Goal: Information Seeking & Learning: Understand process/instructions

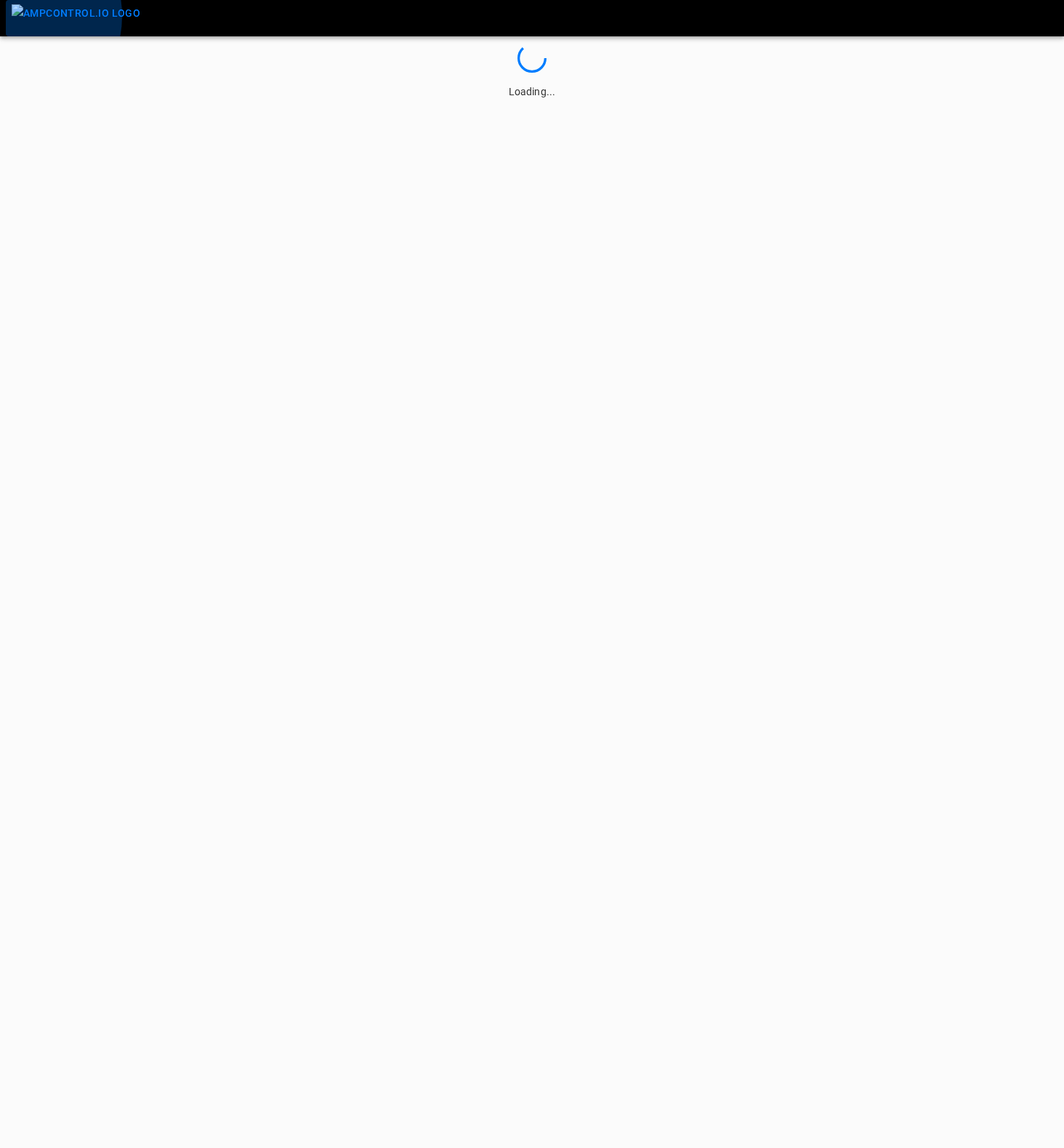
click at [12, 16] on img "menu" at bounding box center [76, 14] width 129 height 18
click at [12, 16] on icon "button" at bounding box center [21, 18] width 18 height 18
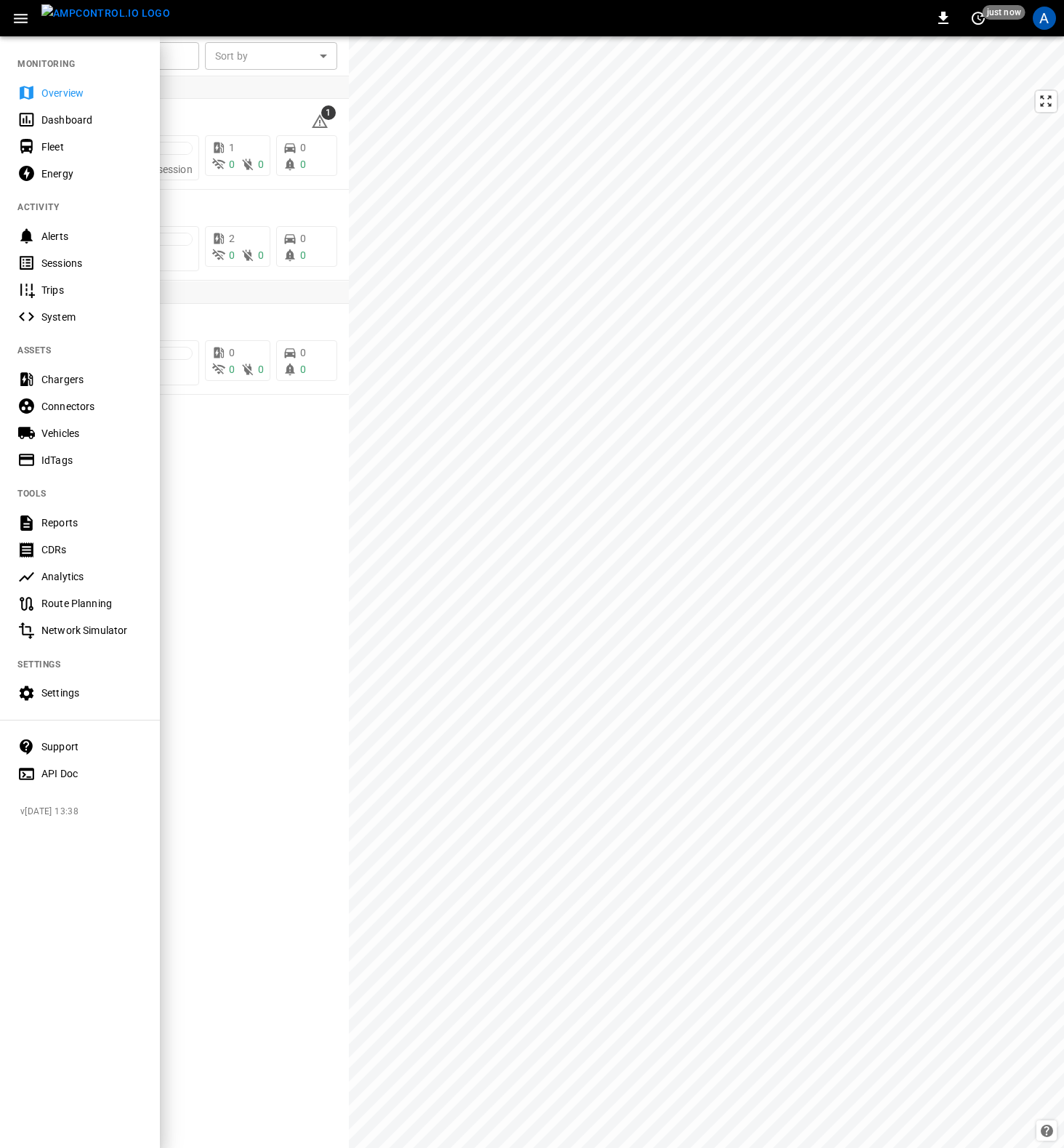
click at [60, 380] on div "Chargers" at bounding box center [91, 379] width 101 height 15
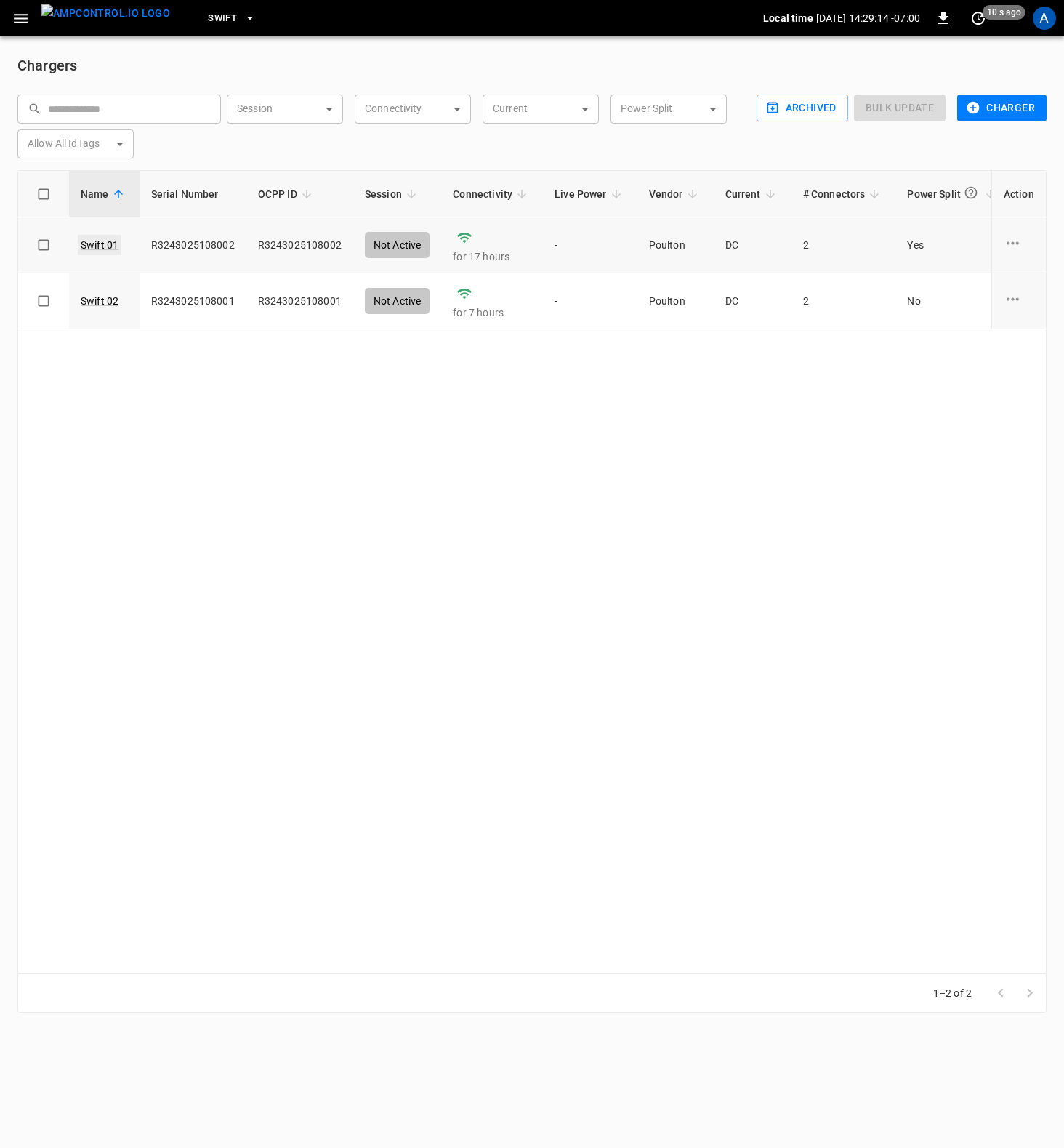
click at [99, 245] on link "Swift 01" at bounding box center [99, 244] width 44 height 20
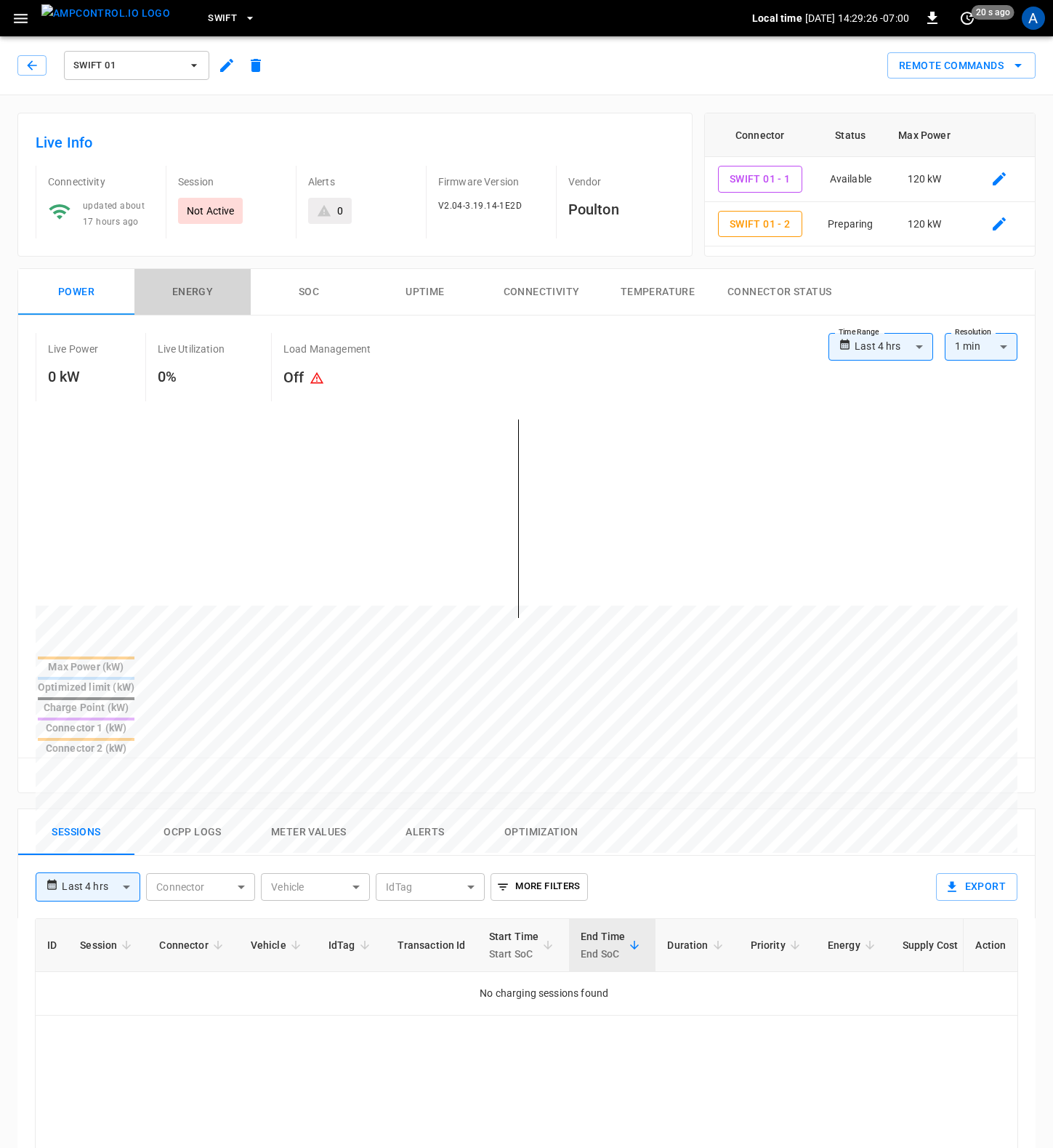
click at [184, 282] on button "Energy" at bounding box center [192, 292] width 117 height 47
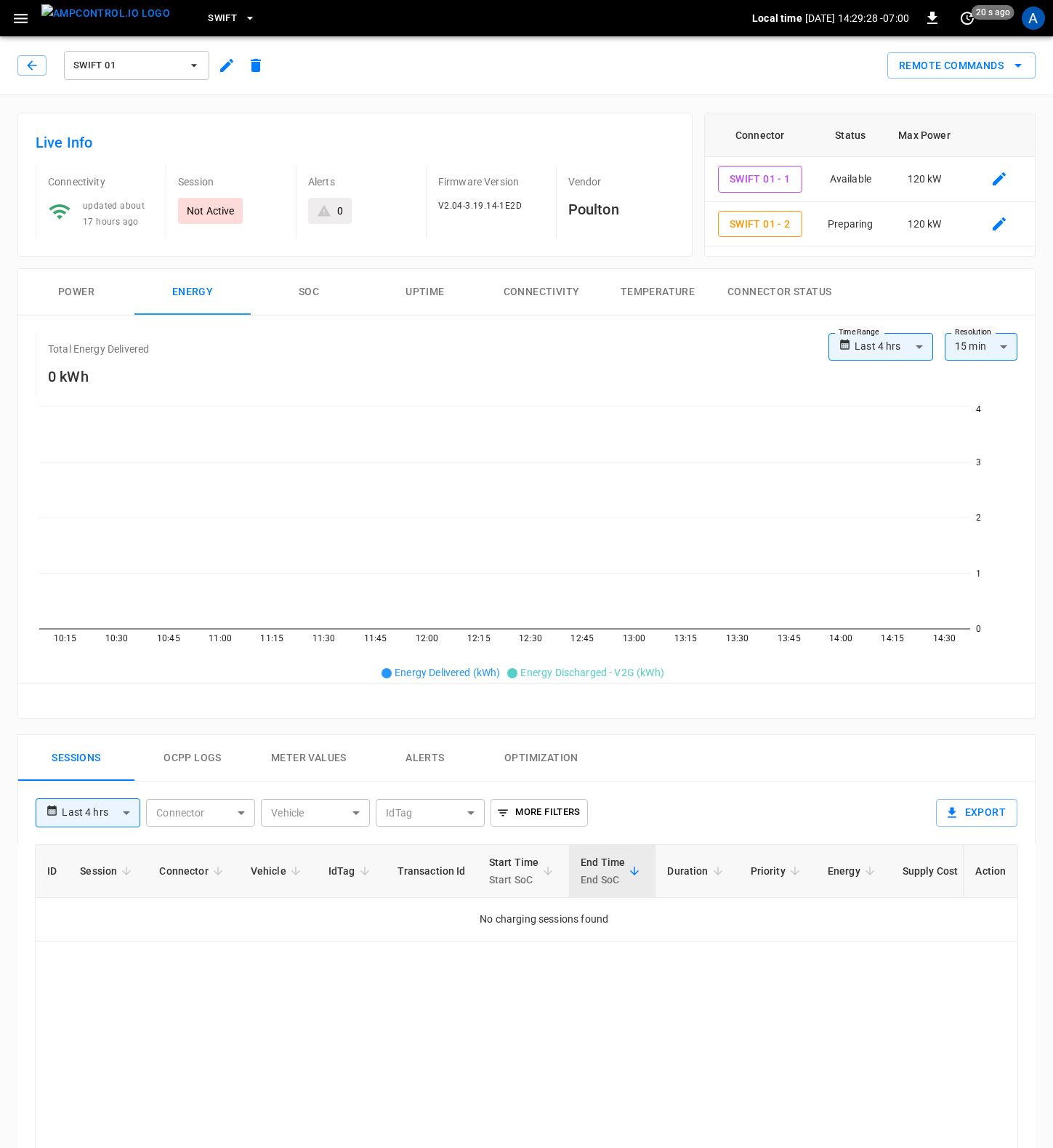
click at [303, 293] on button "SOC" at bounding box center [309, 292] width 117 height 47
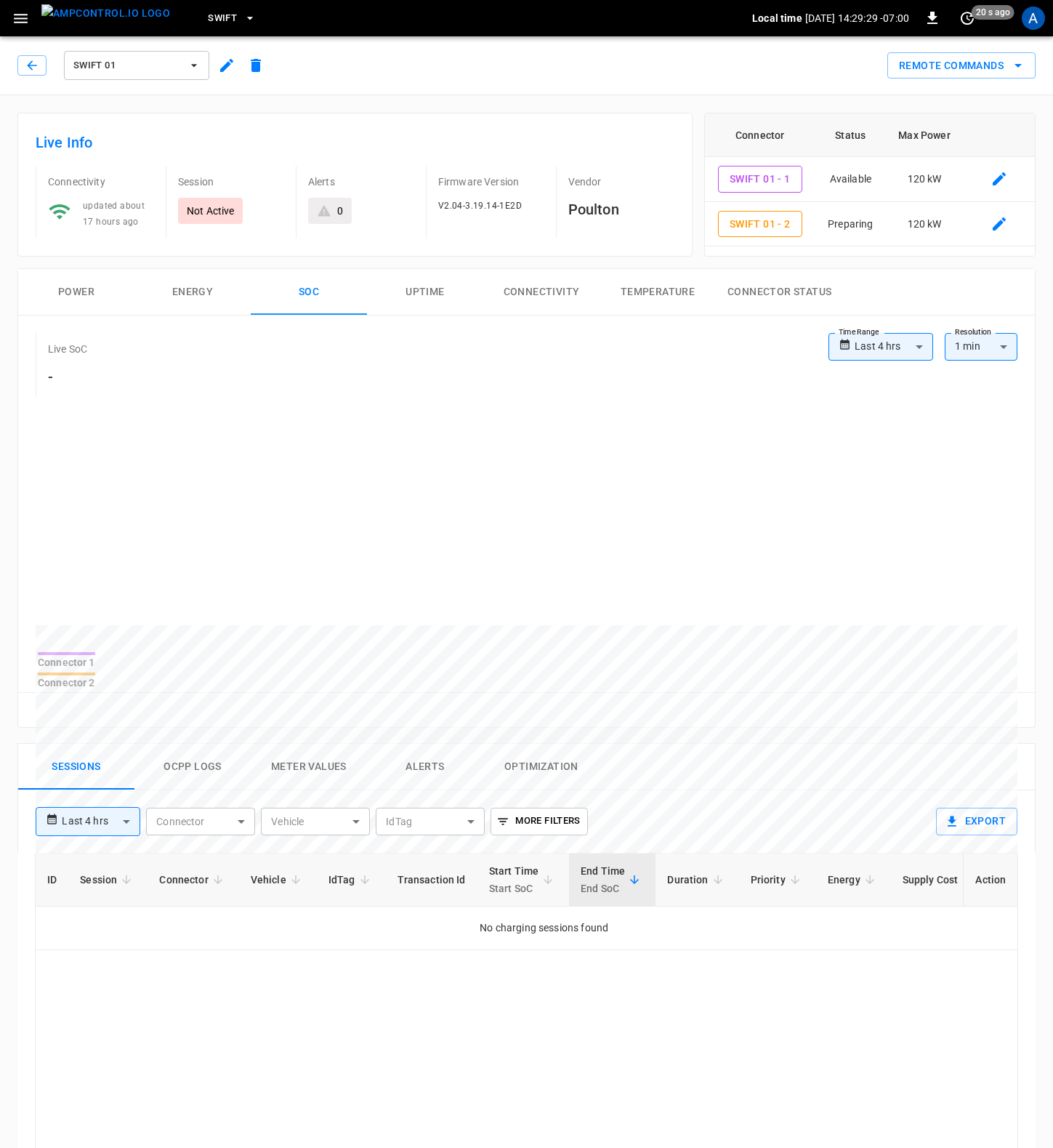
click at [439, 291] on button "Uptime" at bounding box center [426, 292] width 117 height 47
click at [540, 287] on button "Connectivity" at bounding box center [542, 292] width 117 height 47
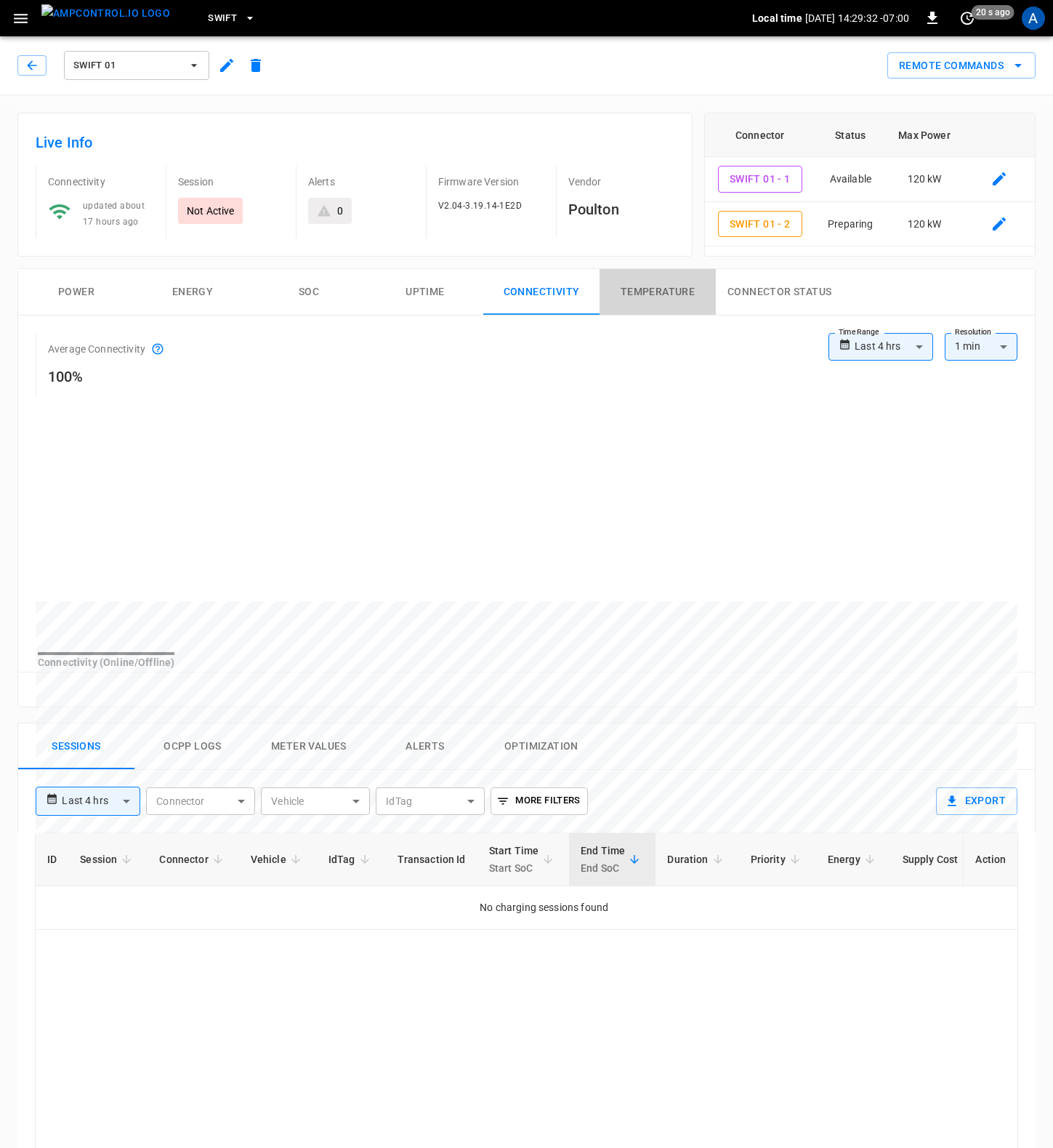
click at [633, 289] on button "Temperature" at bounding box center [658, 292] width 117 height 47
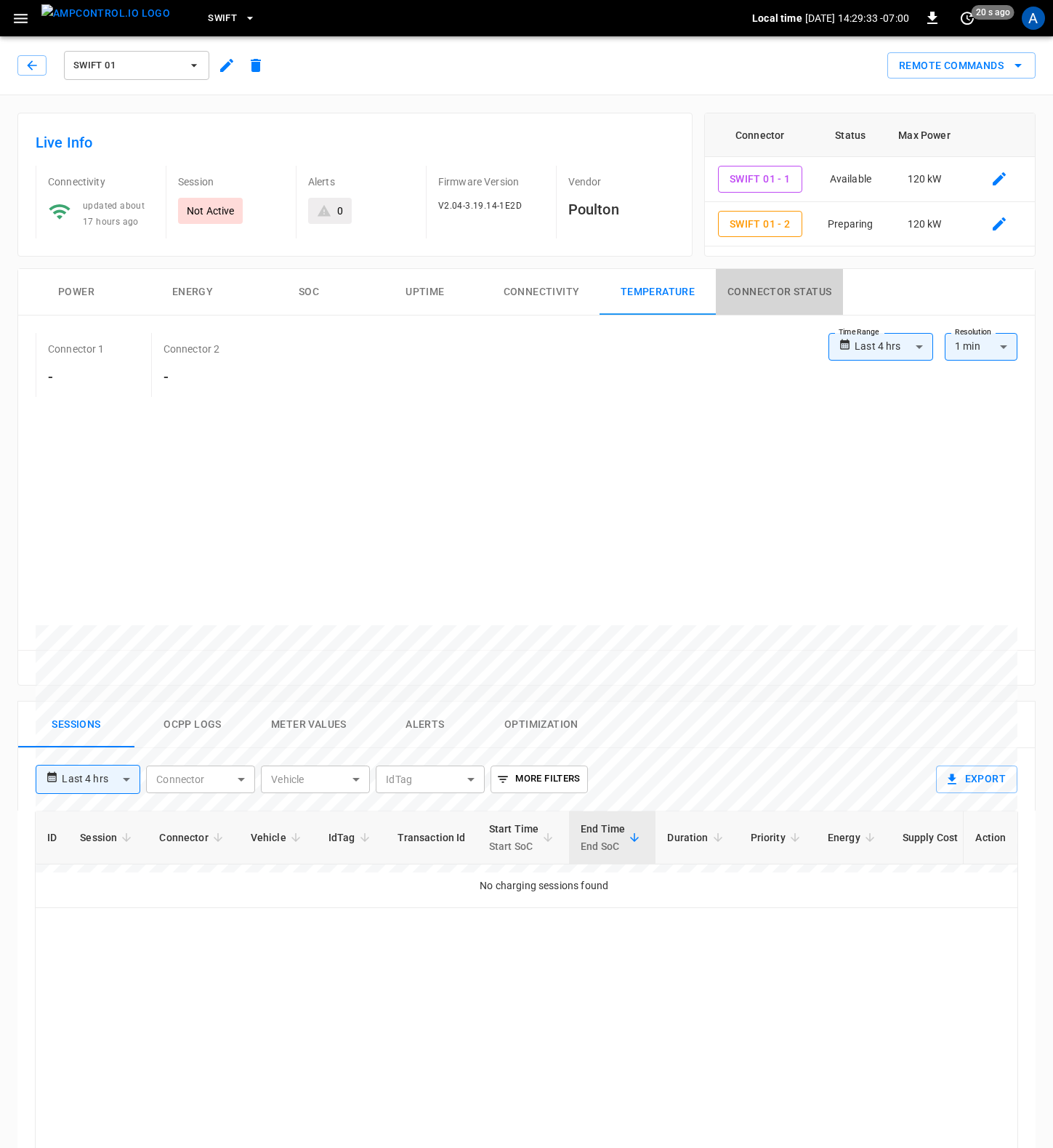
click at [782, 286] on button "Connector Status" at bounding box center [779, 292] width 128 height 47
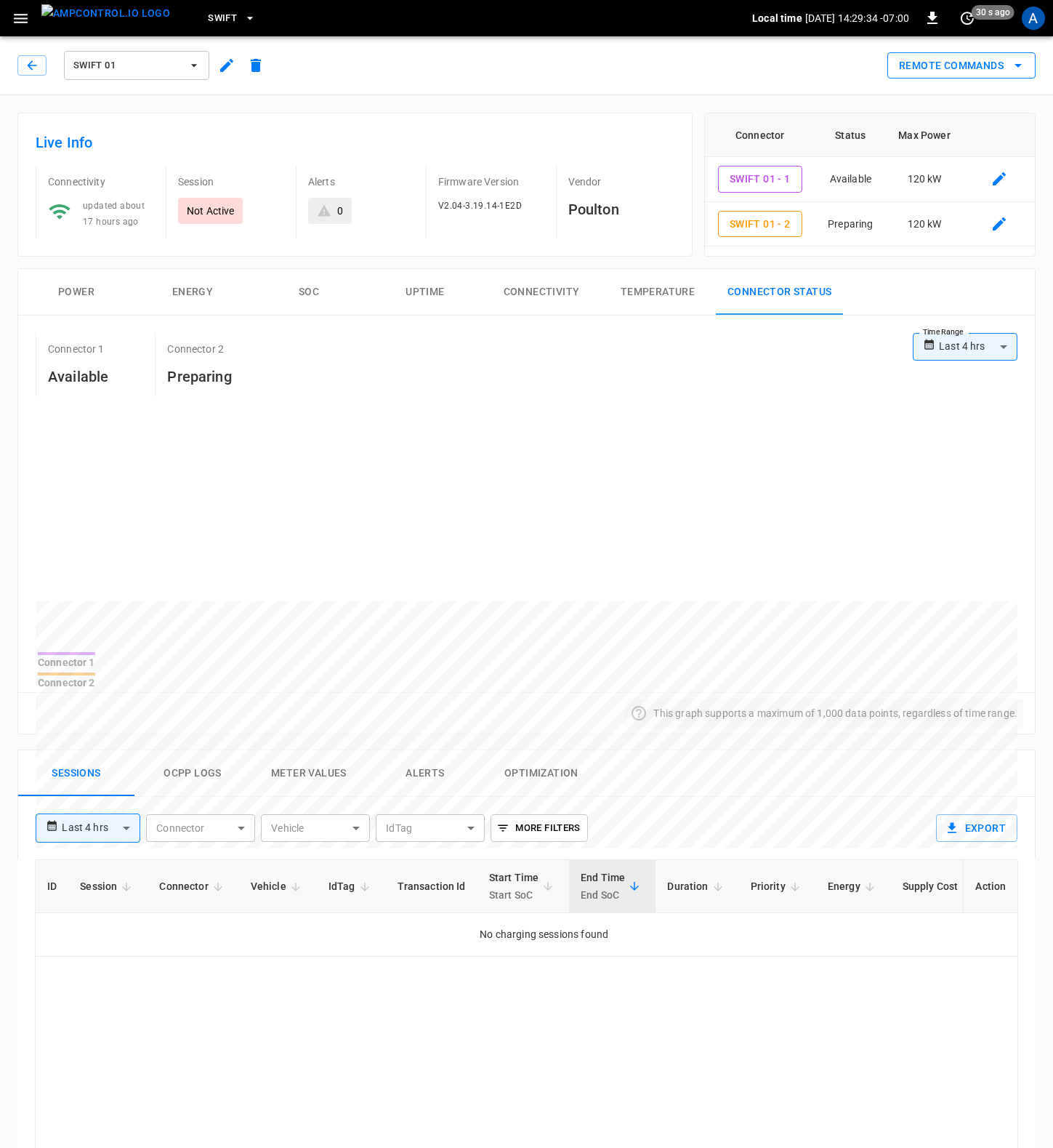
click at [1013, 67] on icon "remote commands options" at bounding box center [1017, 65] width 17 height 17
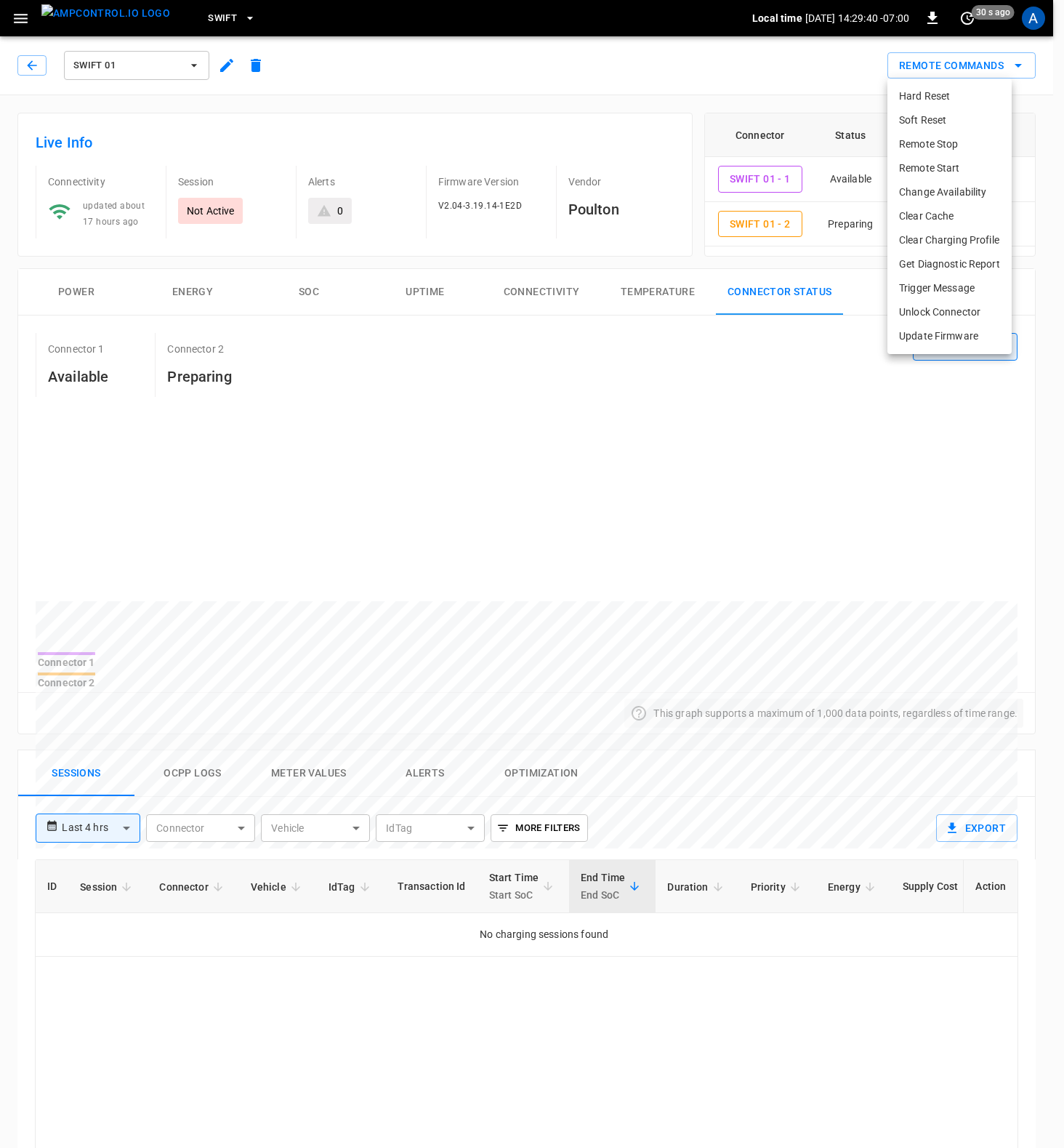
click at [718, 83] on div at bounding box center [532, 574] width 1064 height 1148
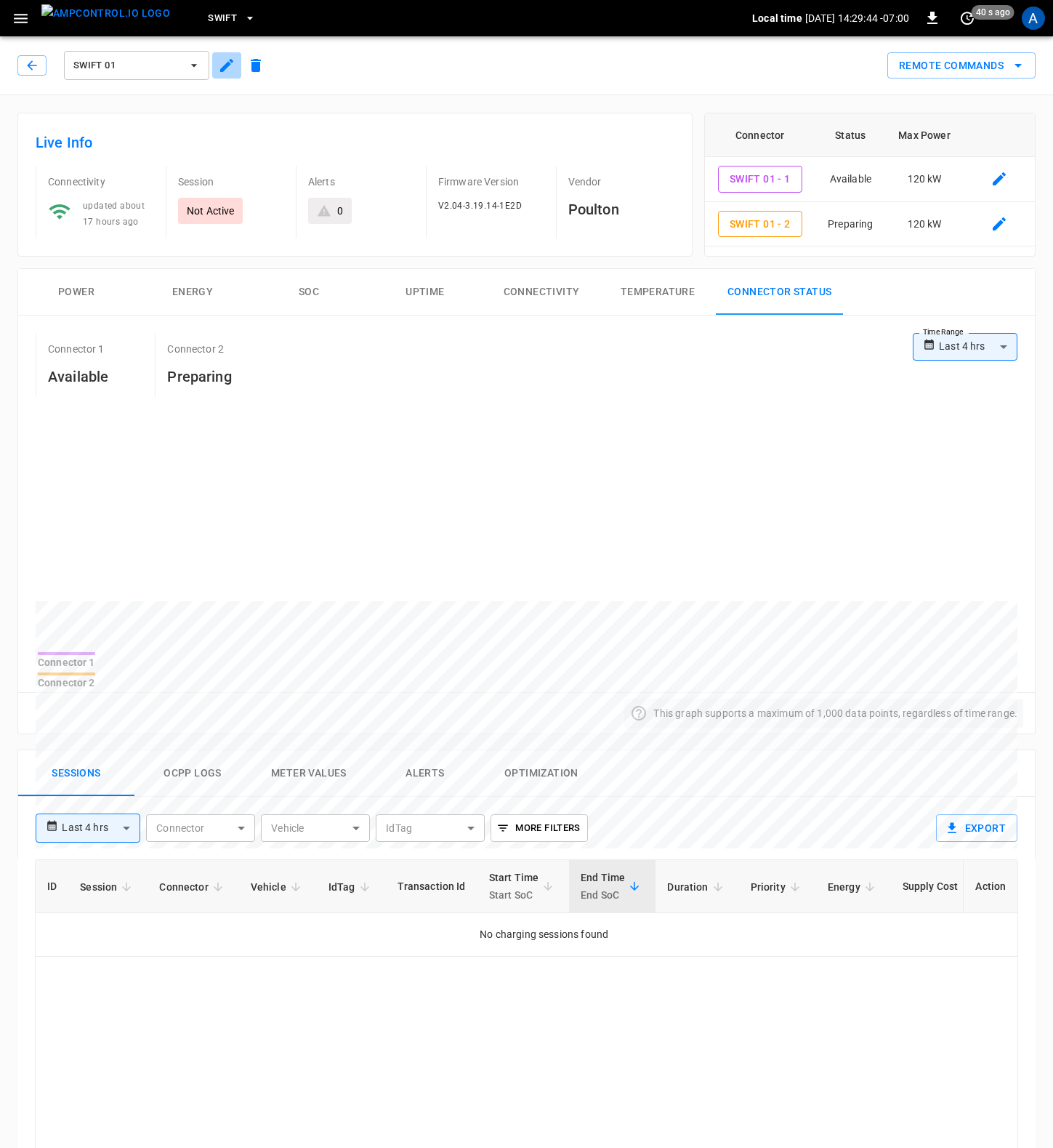
click at [227, 67] on icon "button" at bounding box center [227, 66] width 13 height 13
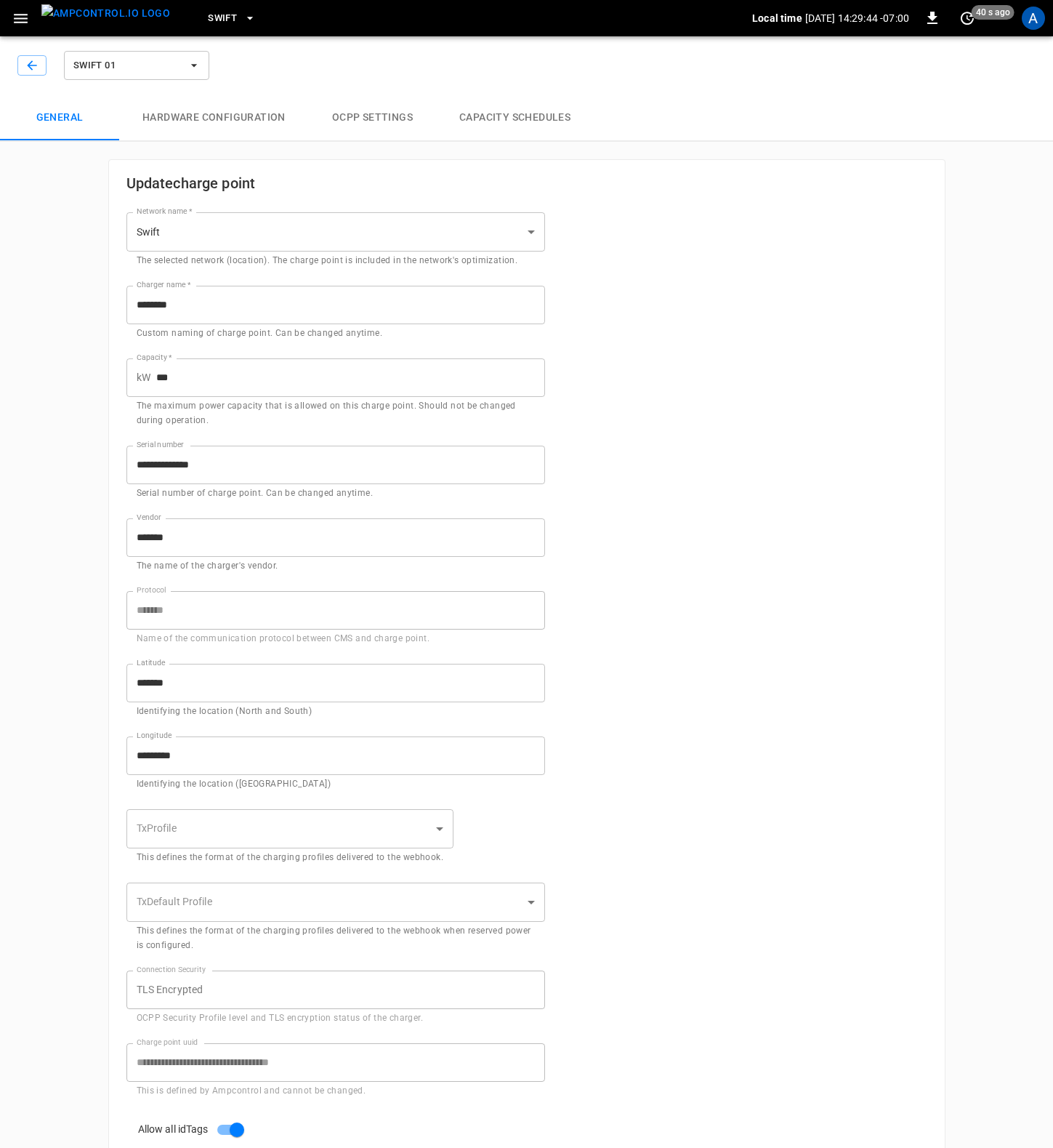
type input "**********"
click at [521, 119] on button "Capacity Schedules" at bounding box center [514, 118] width 158 height 47
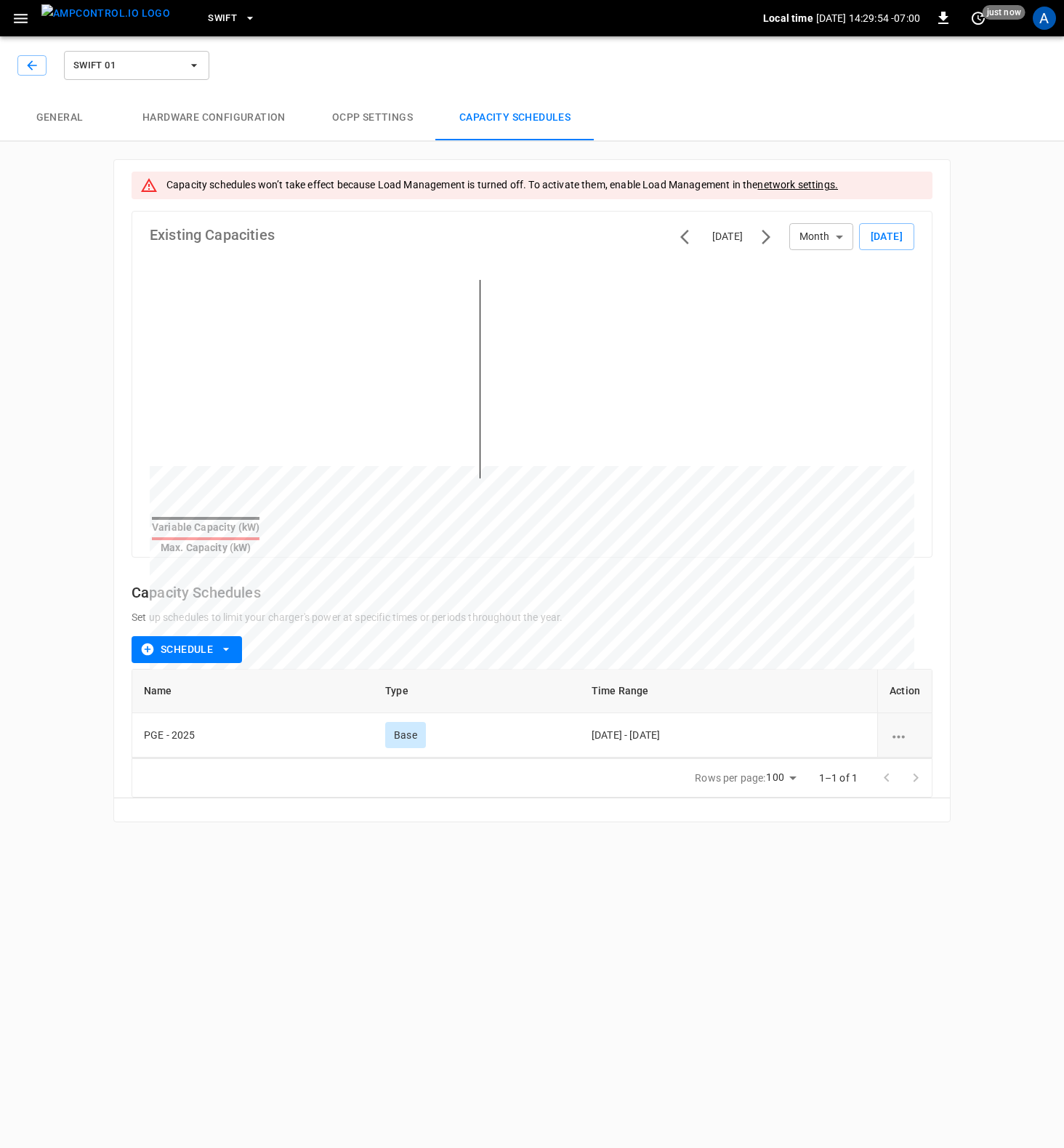
click at [353, 119] on button "OCPP settings" at bounding box center [373, 118] width 128 height 47
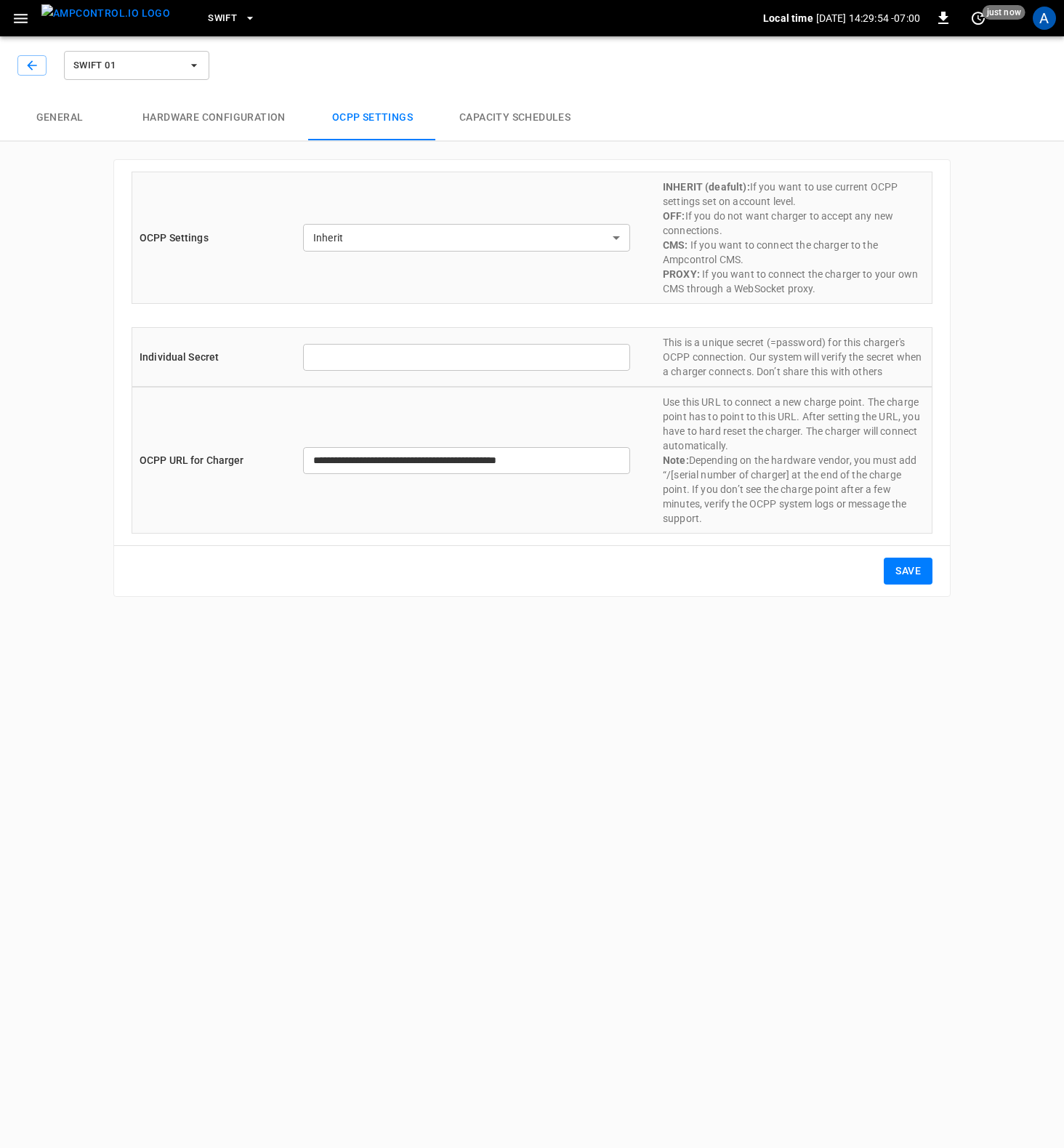
type input "**********"
type input "*******"
click at [511, 116] on button "Capacity Schedules" at bounding box center [514, 118] width 158 height 47
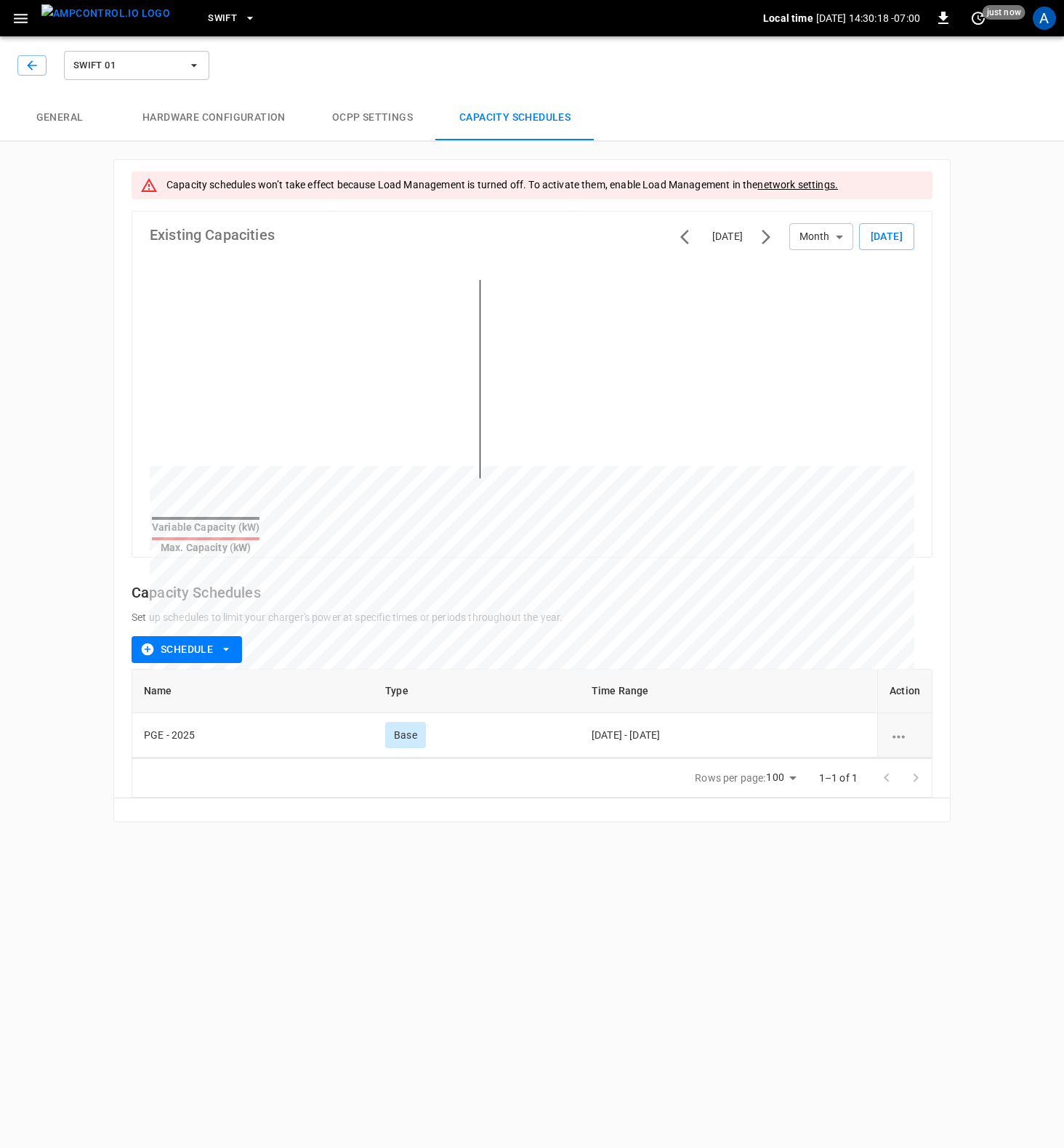
click at [383, 119] on button "OCPP settings" at bounding box center [373, 118] width 128 height 47
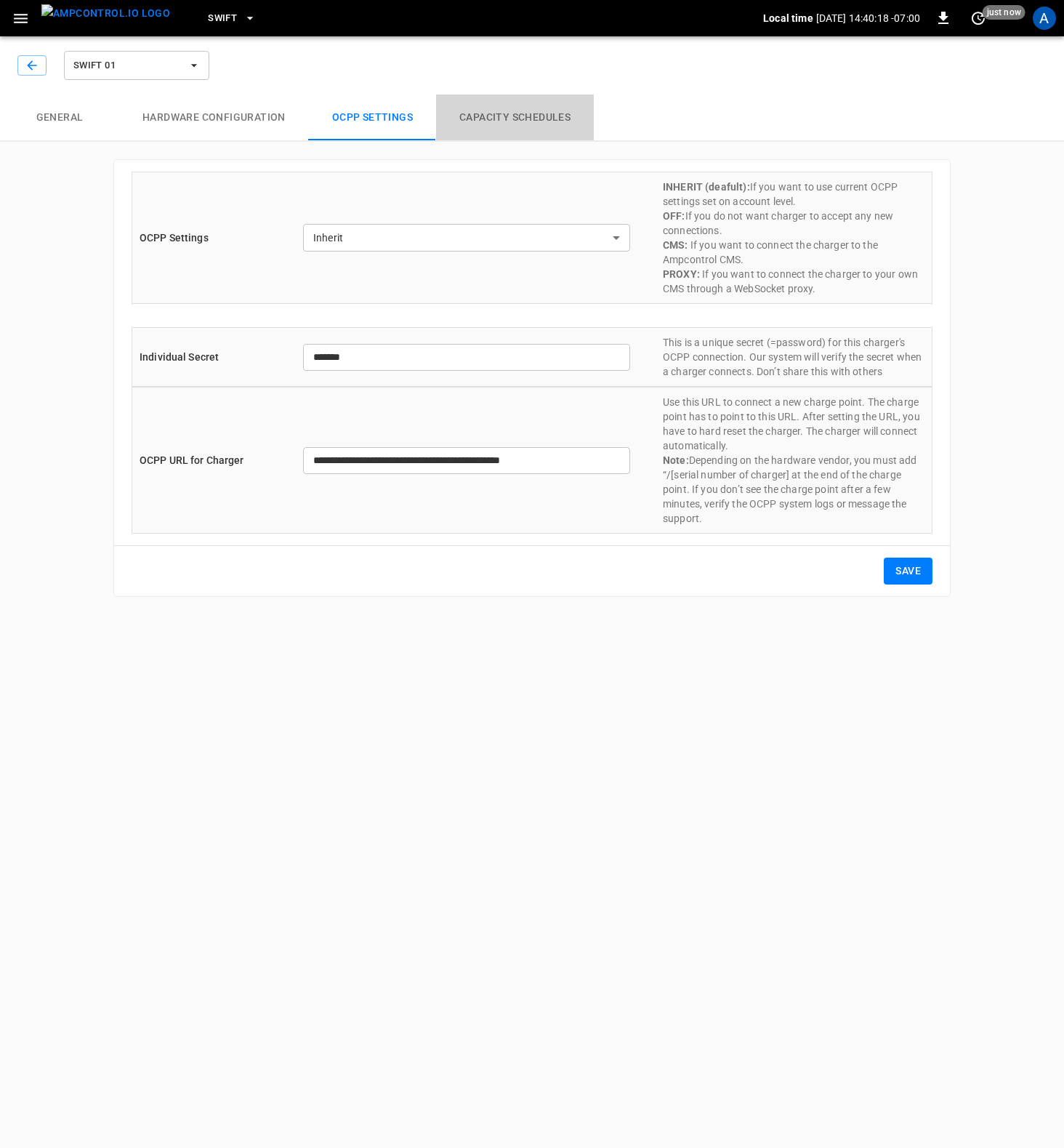
click at [502, 107] on button "Capacity Schedules" at bounding box center [514, 118] width 158 height 47
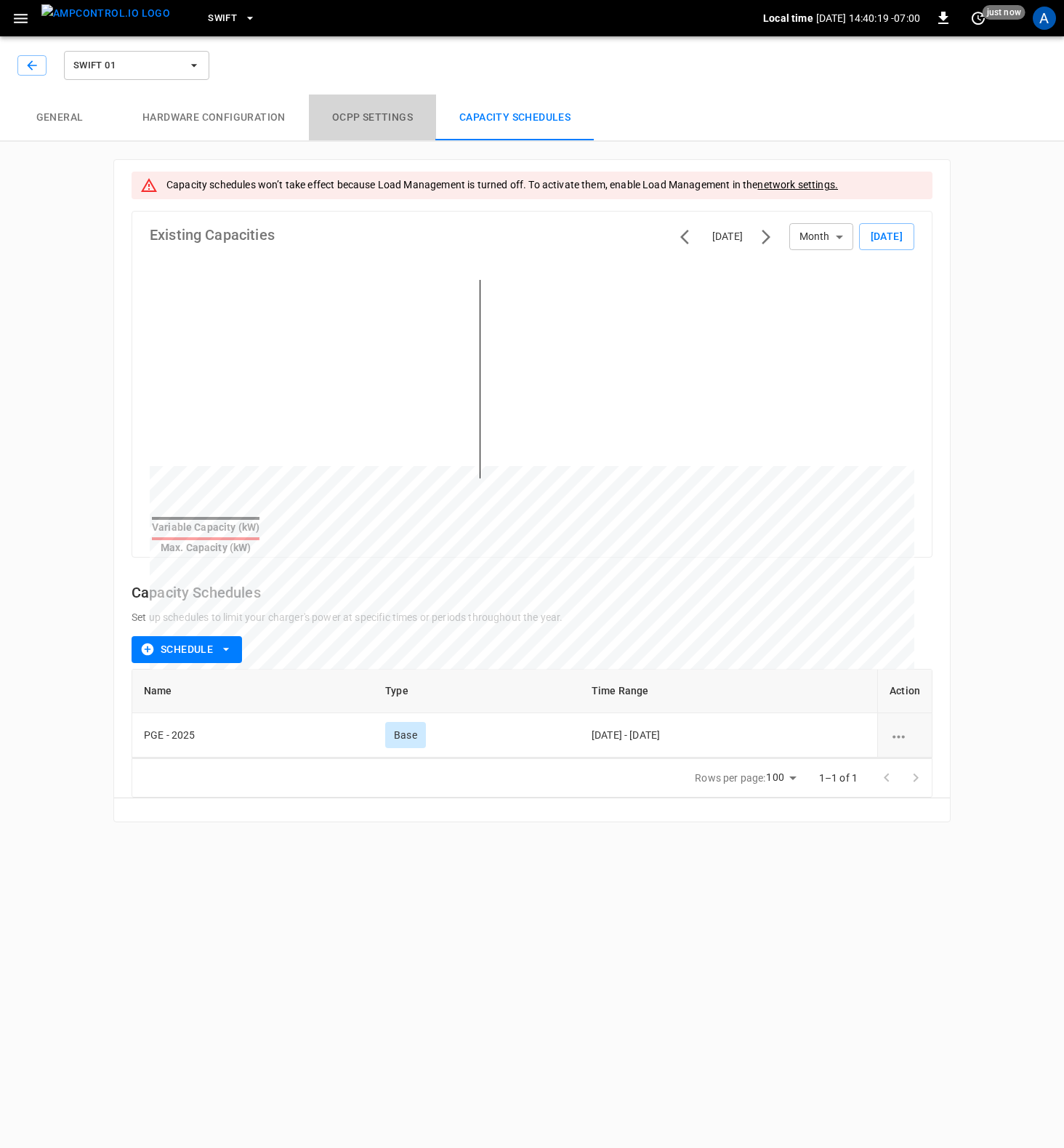
click at [373, 119] on button "OCPP settings" at bounding box center [373, 118] width 128 height 47
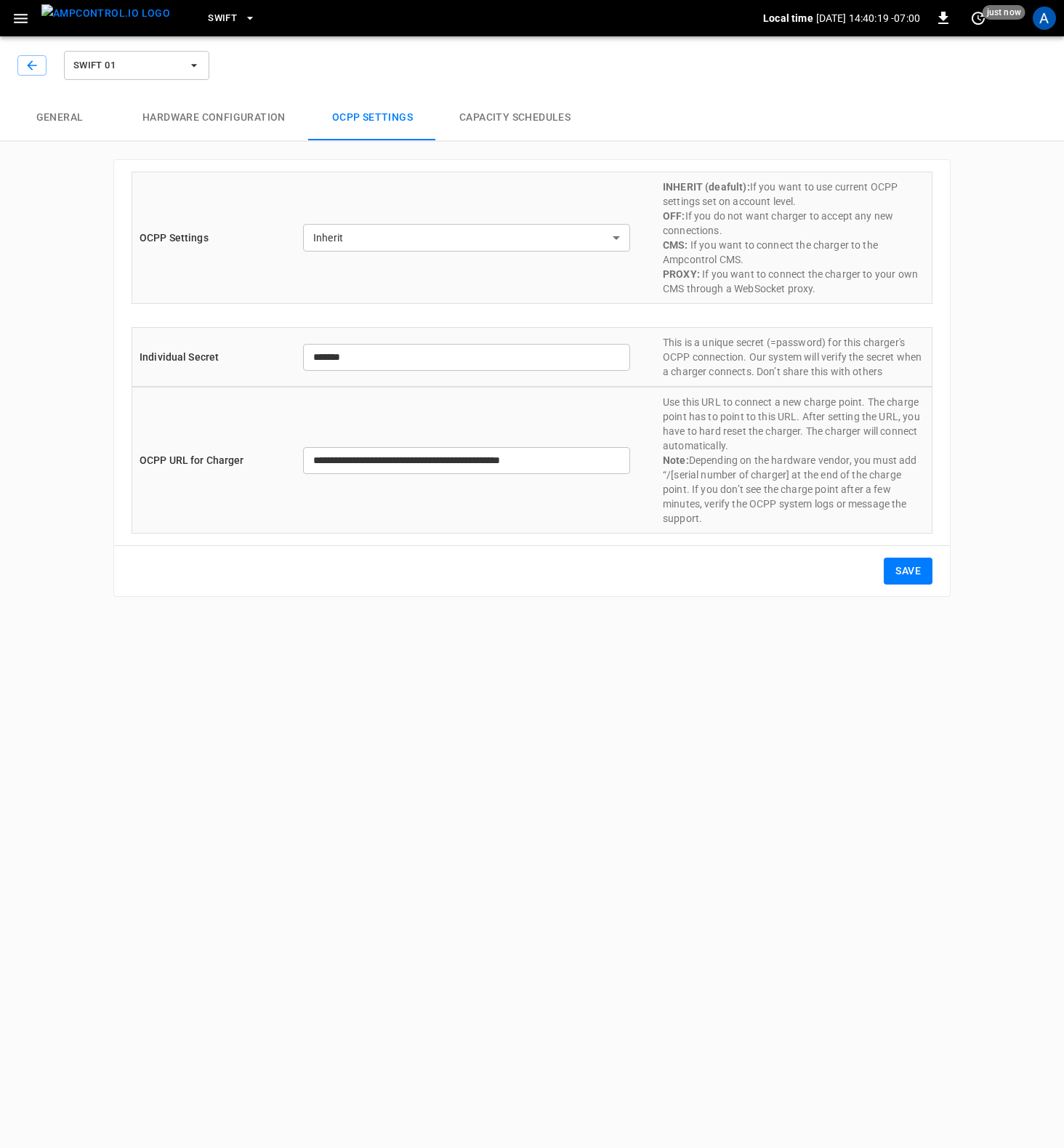
click at [220, 107] on button "Hardware configuration" at bounding box center [214, 118] width 190 height 47
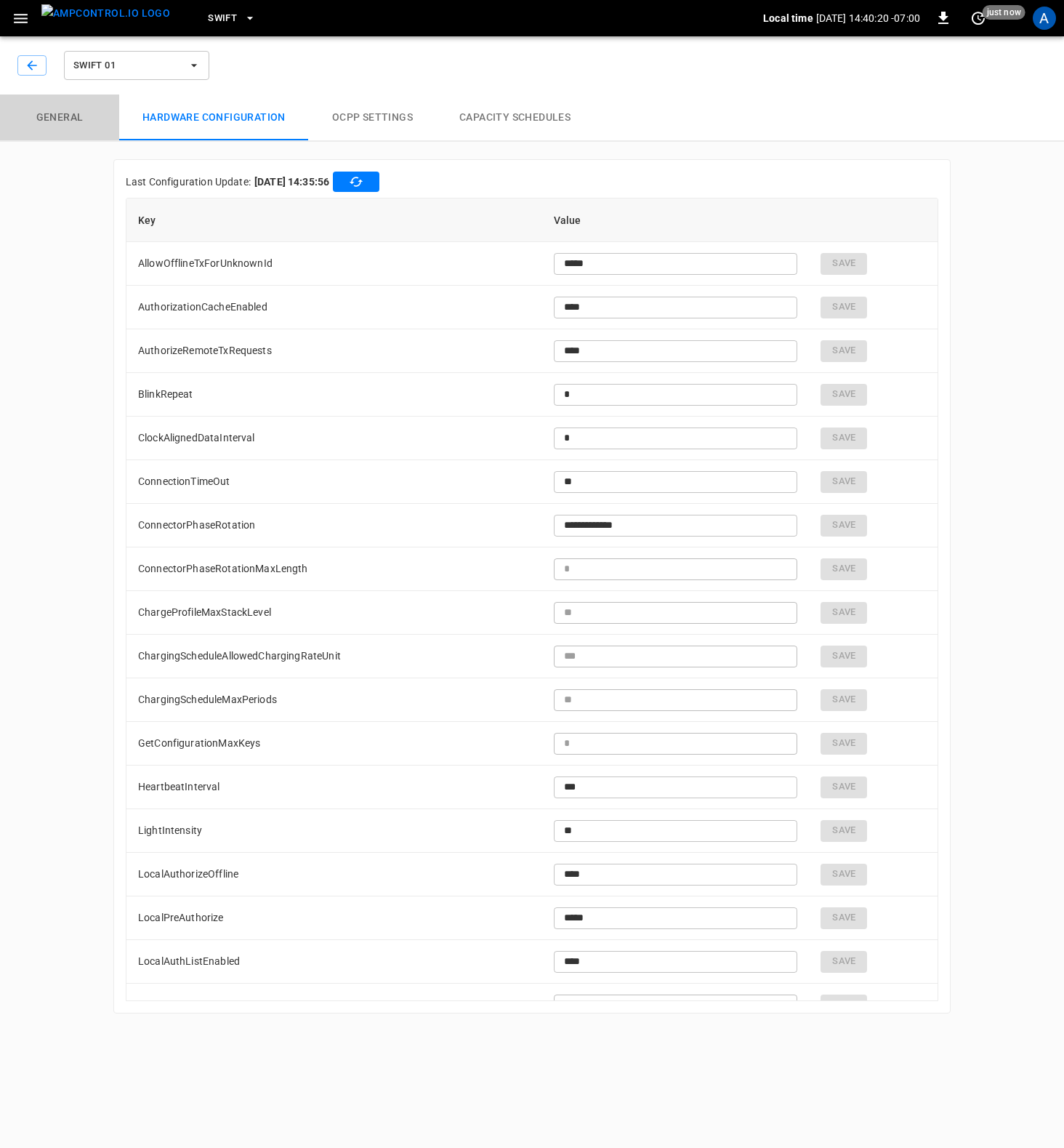
click at [76, 124] on button "General" at bounding box center [59, 118] width 119 height 47
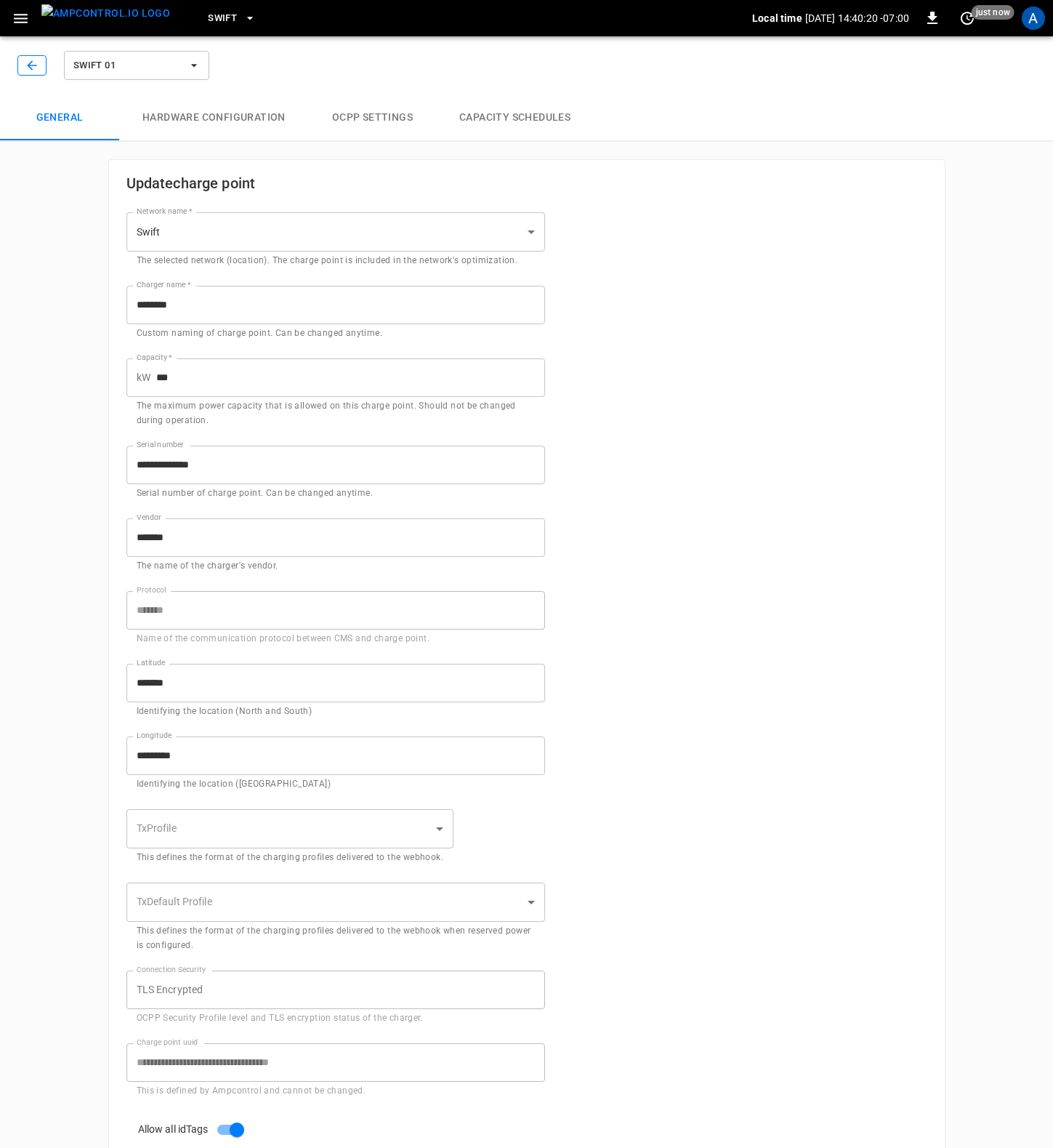
type input "**********"
click at [95, 20] on img "menu" at bounding box center [105, 14] width 129 height 18
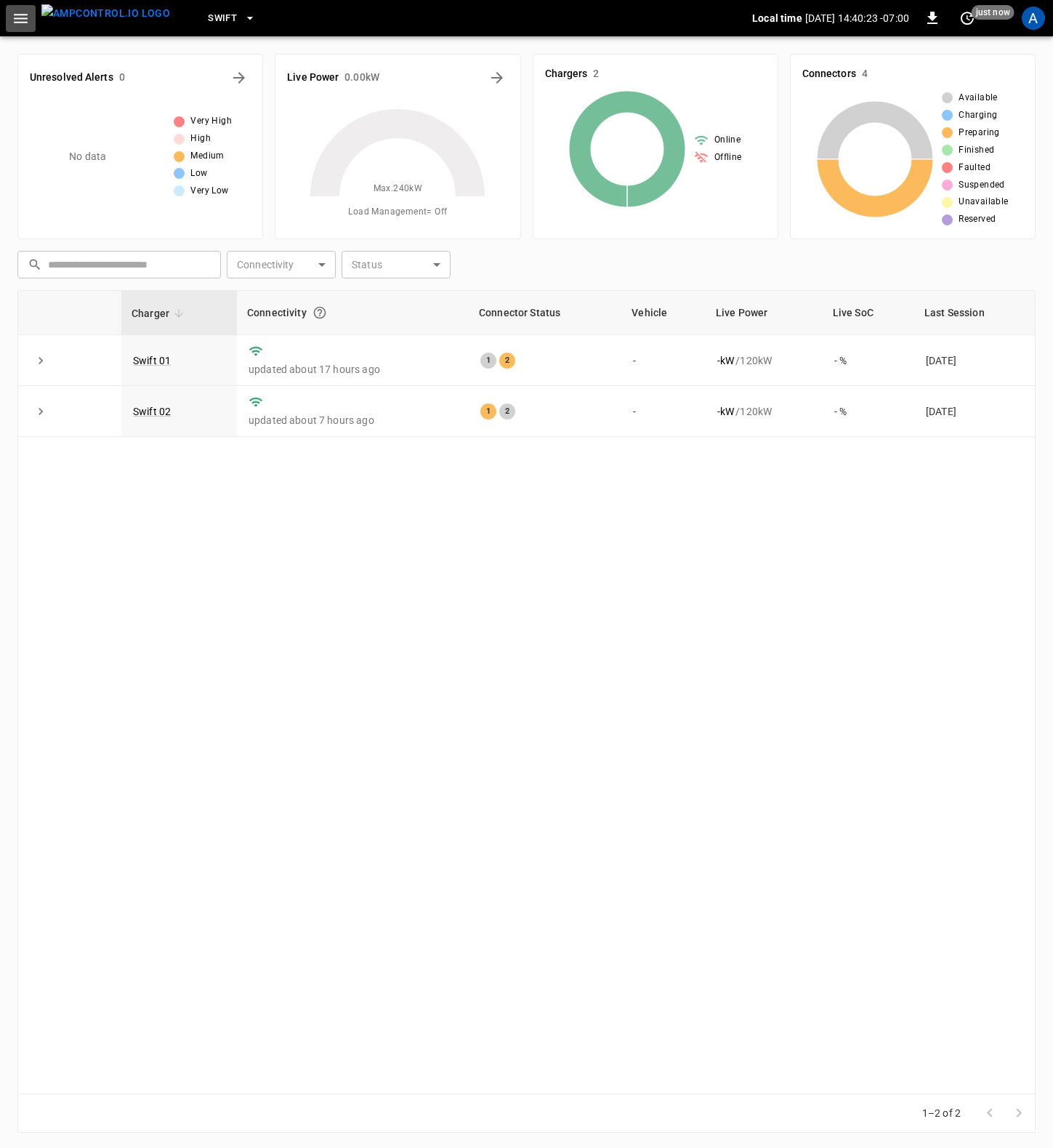
click at [19, 20] on icon "button" at bounding box center [21, 18] width 18 height 18
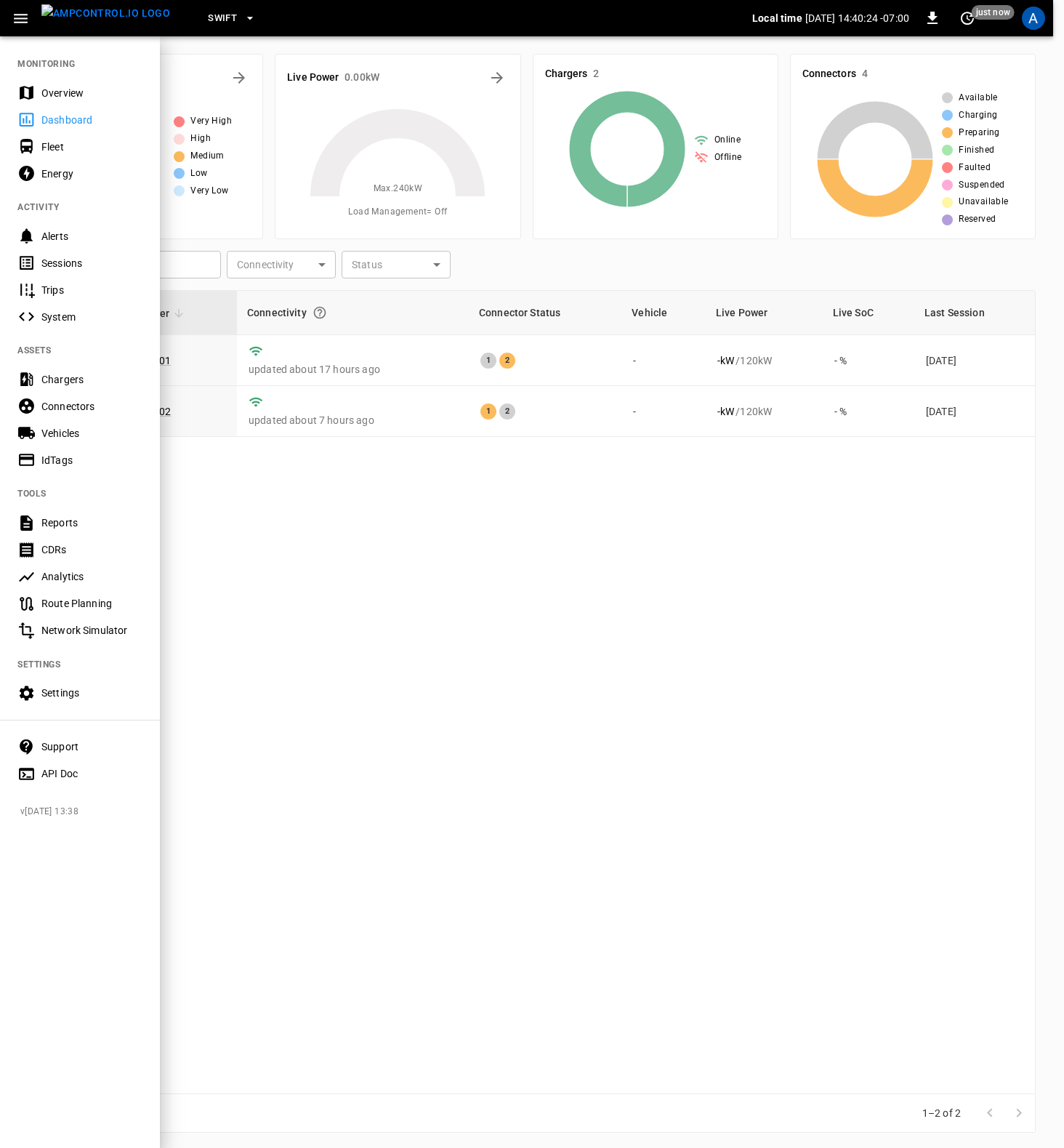
click at [403, 572] on div at bounding box center [532, 574] width 1064 height 1148
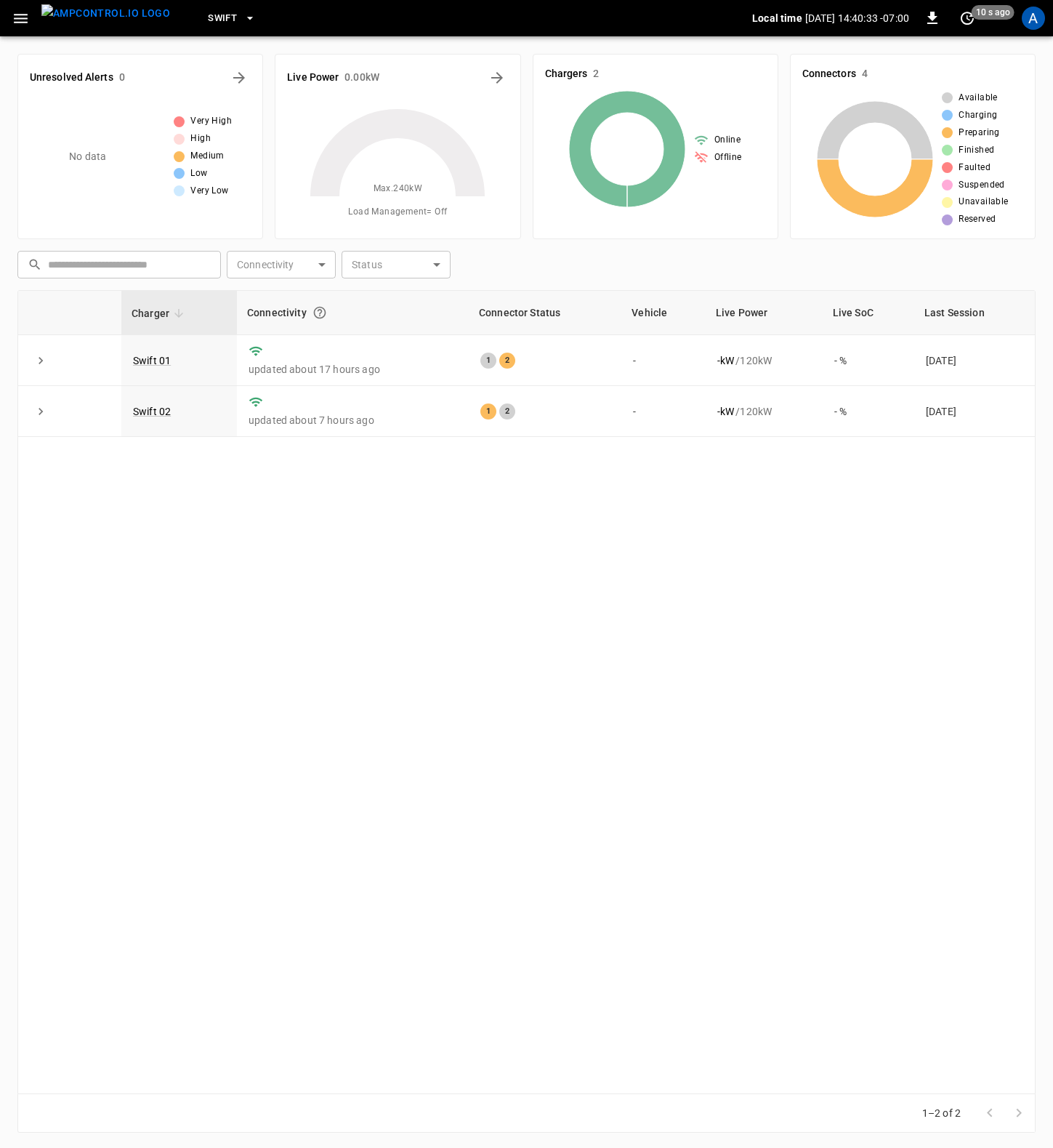
click at [15, 20] on icon "button" at bounding box center [21, 18] width 18 height 18
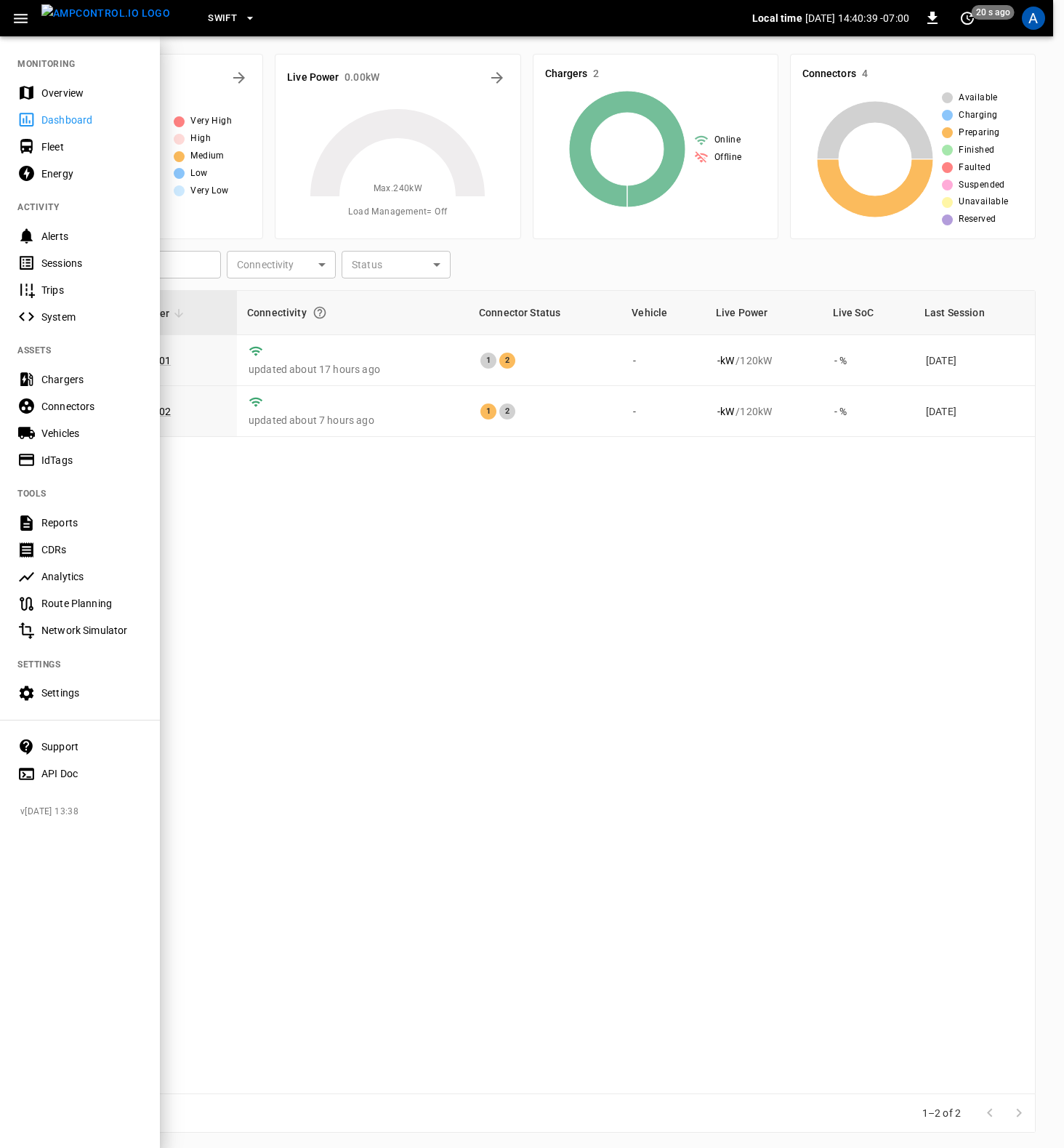
click at [52, 694] on div "Settings" at bounding box center [91, 693] width 101 height 15
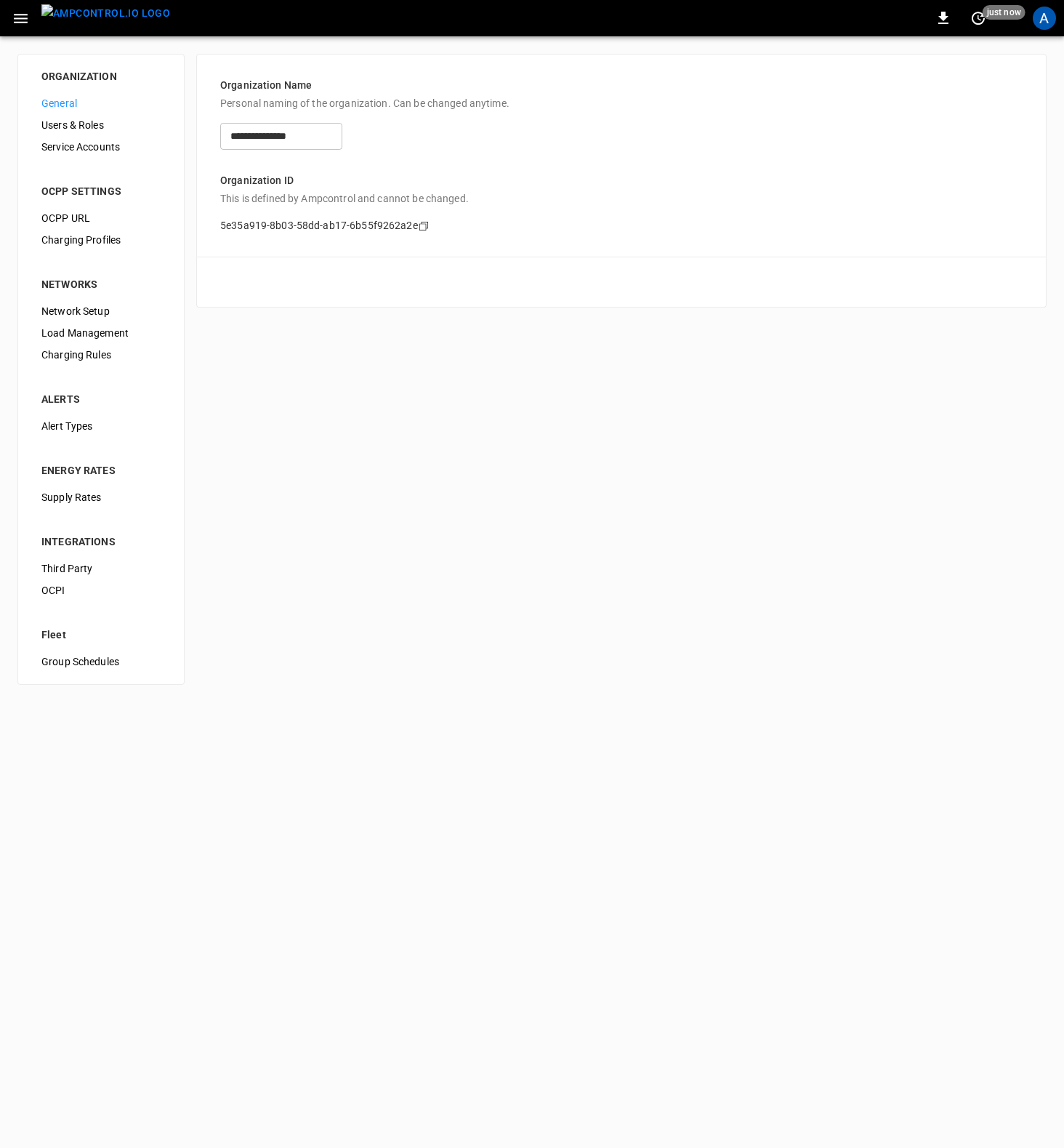
click at [82, 128] on span "Users & Roles" at bounding box center [100, 125] width 119 height 16
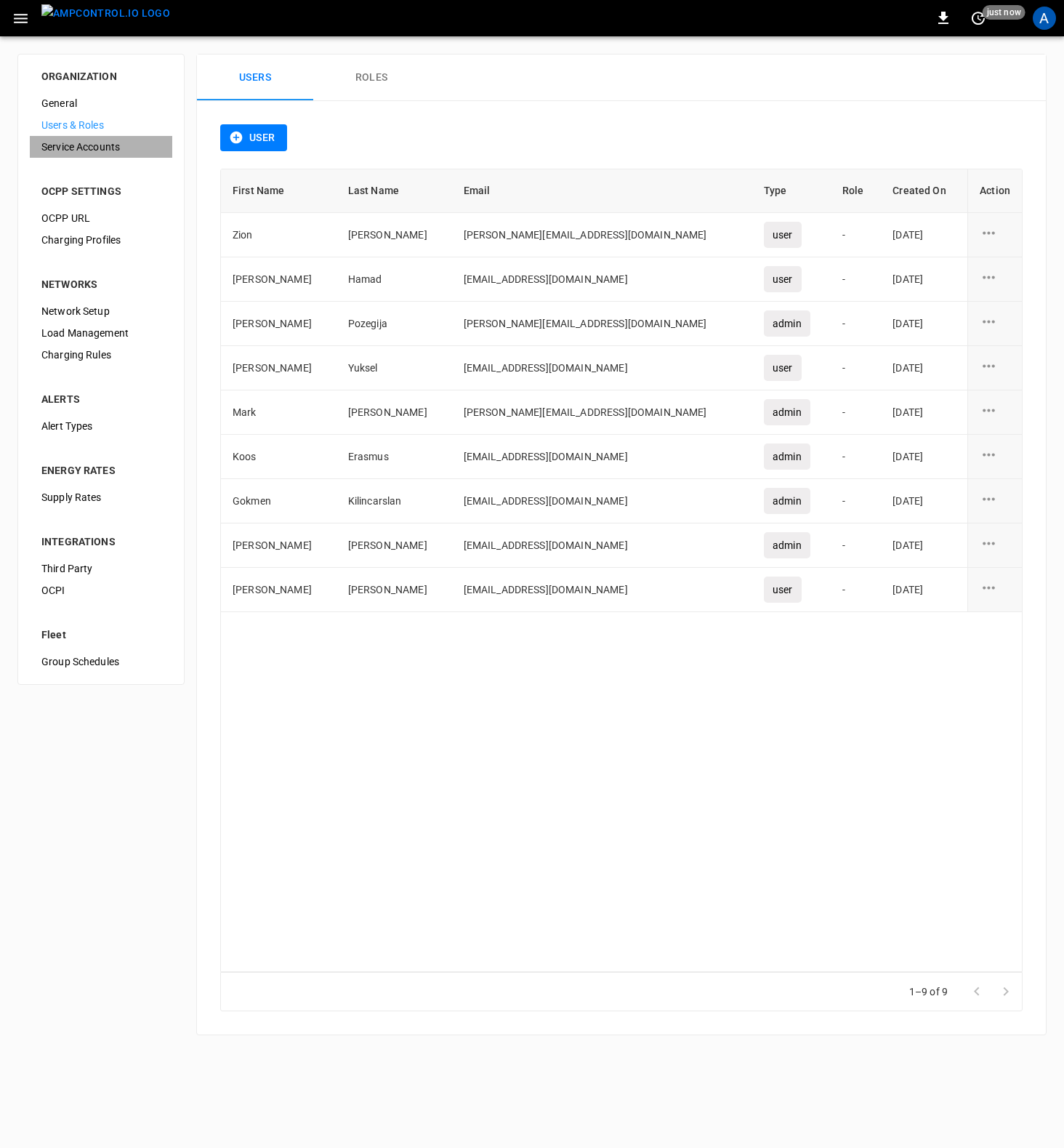
click at [69, 150] on span "Service Accounts" at bounding box center [100, 147] width 119 height 16
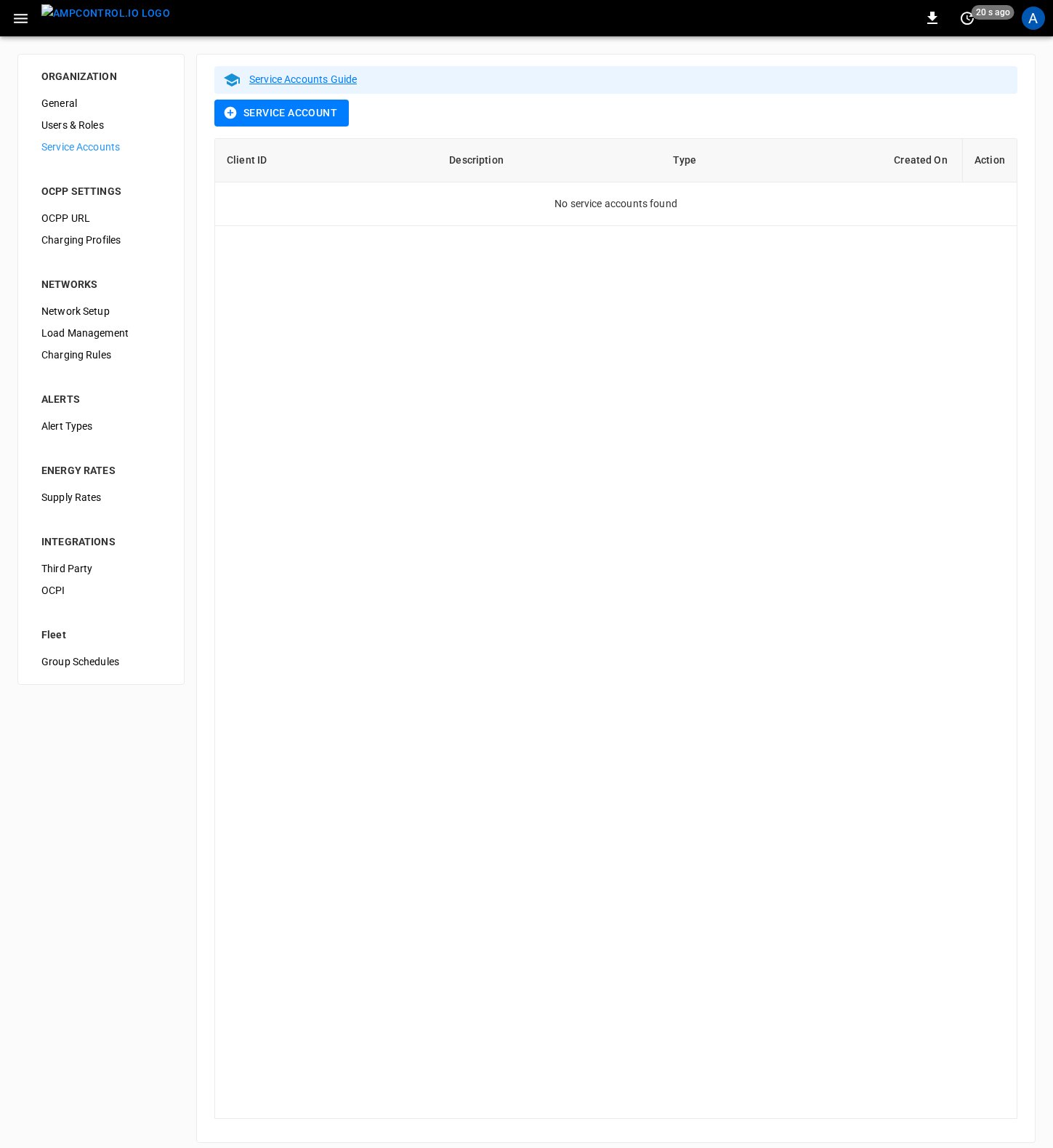
click at [69, 212] on span "OCPP URL" at bounding box center [100, 218] width 119 height 16
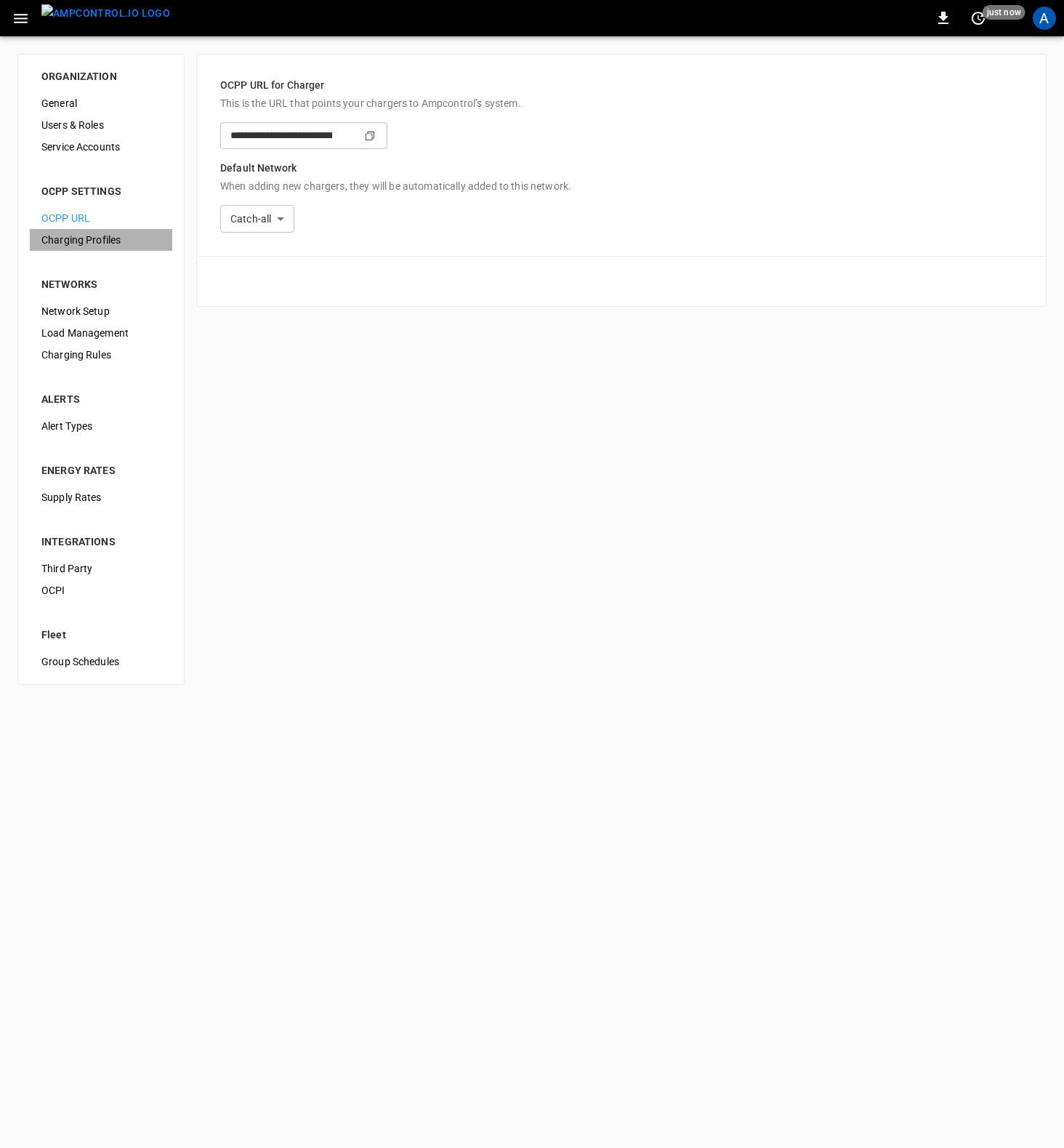
click at [92, 240] on span "Charging Profiles" at bounding box center [100, 240] width 119 height 16
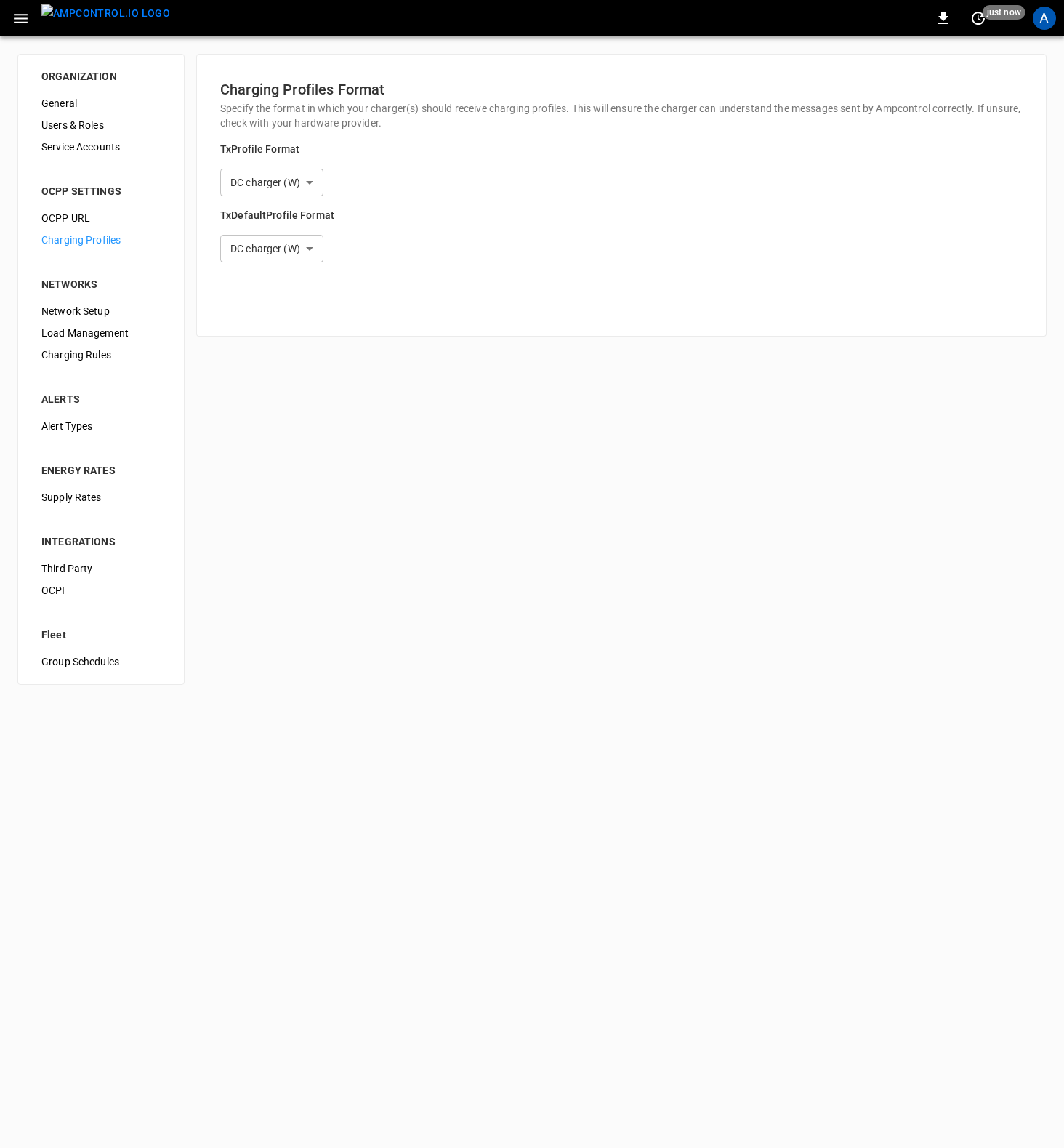
click at [61, 296] on li "NETWORKS" at bounding box center [101, 275] width 142 height 49
click at [67, 315] on span "Network Setup" at bounding box center [100, 311] width 119 height 16
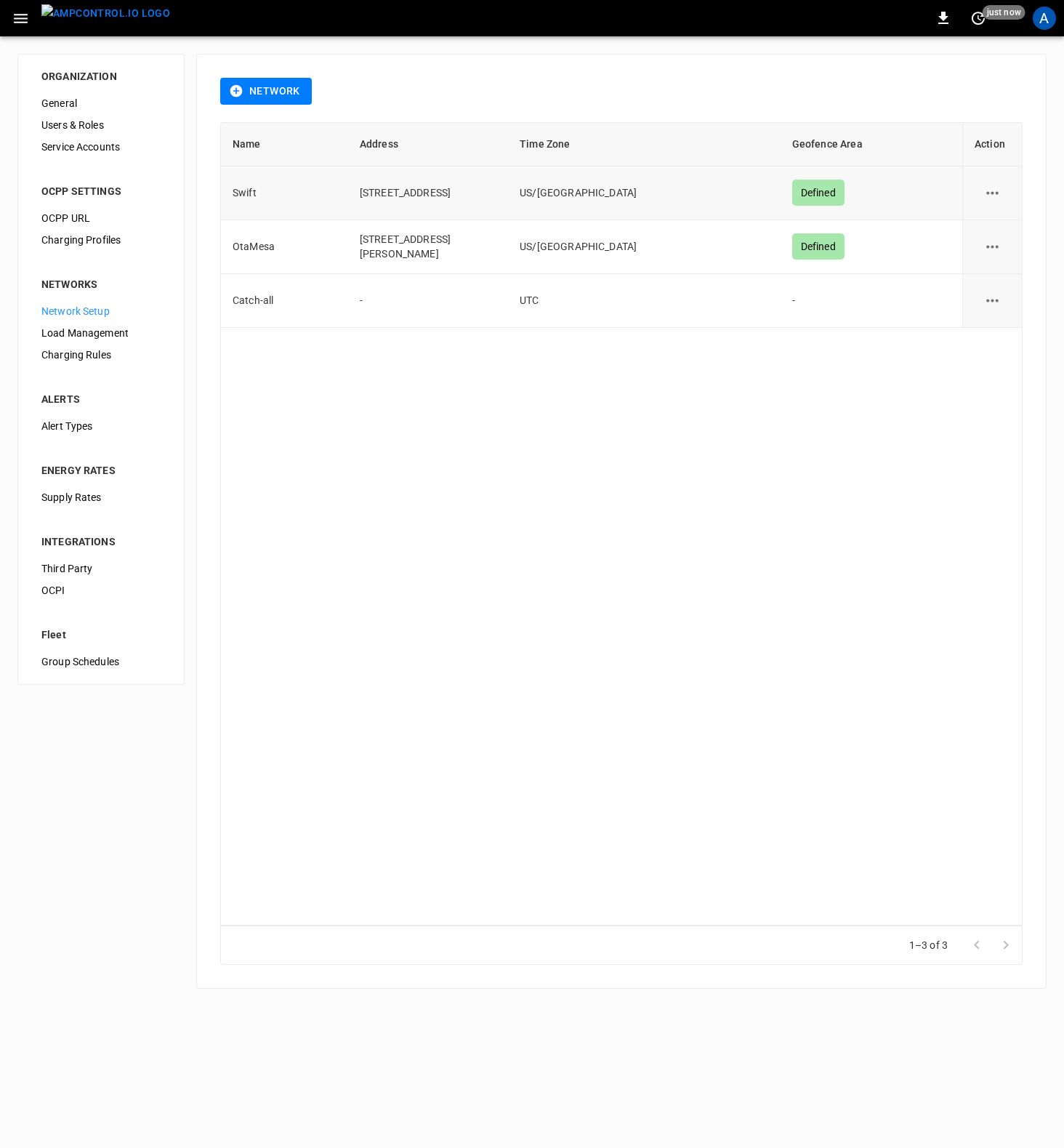
click at [993, 193] on icon "network options" at bounding box center [993, 192] width 13 height 3
click at [991, 228] on li "Edit" at bounding box center [1000, 229] width 52 height 24
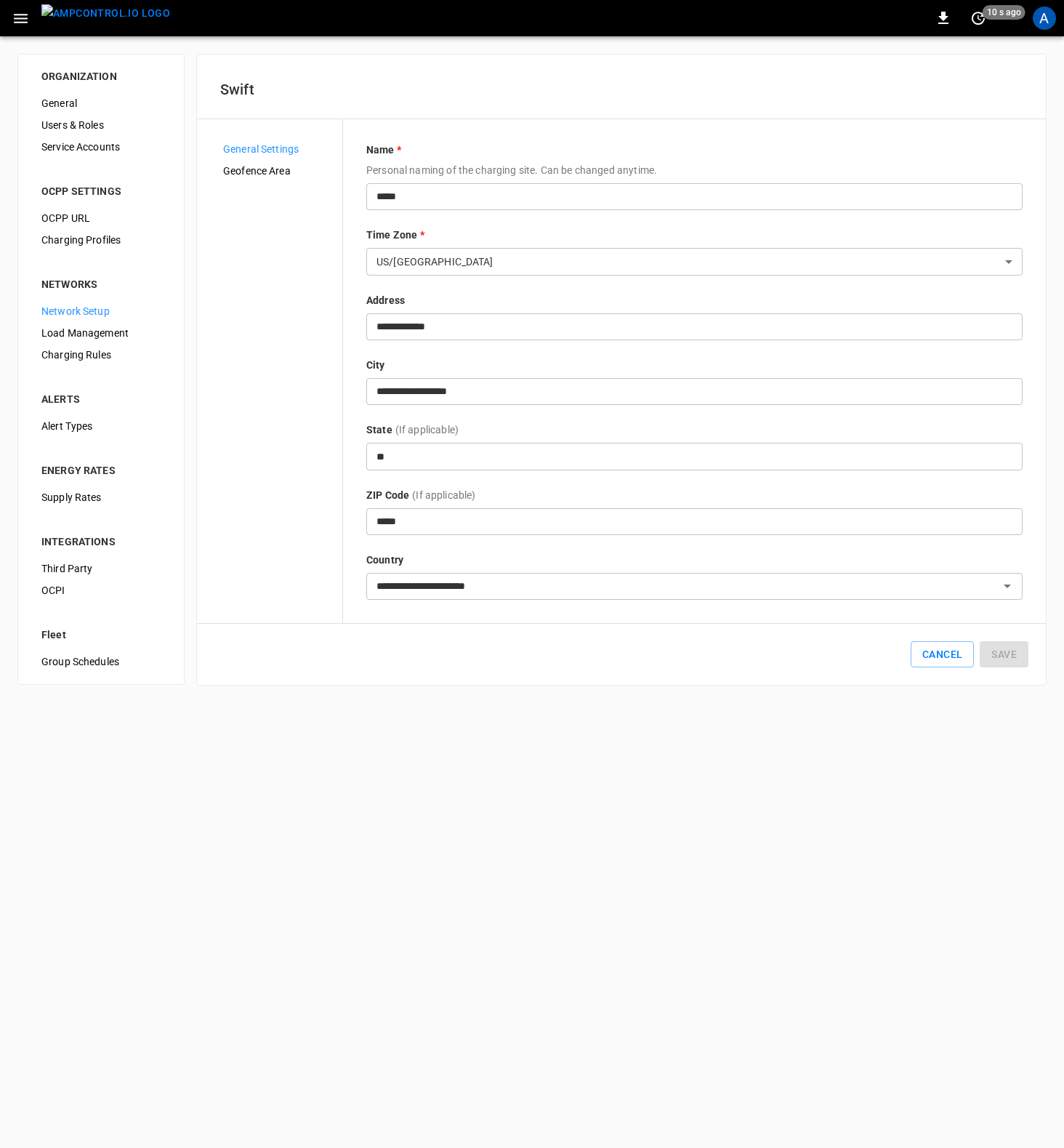
click at [242, 171] on span "Geofence Area" at bounding box center [277, 171] width 108 height 16
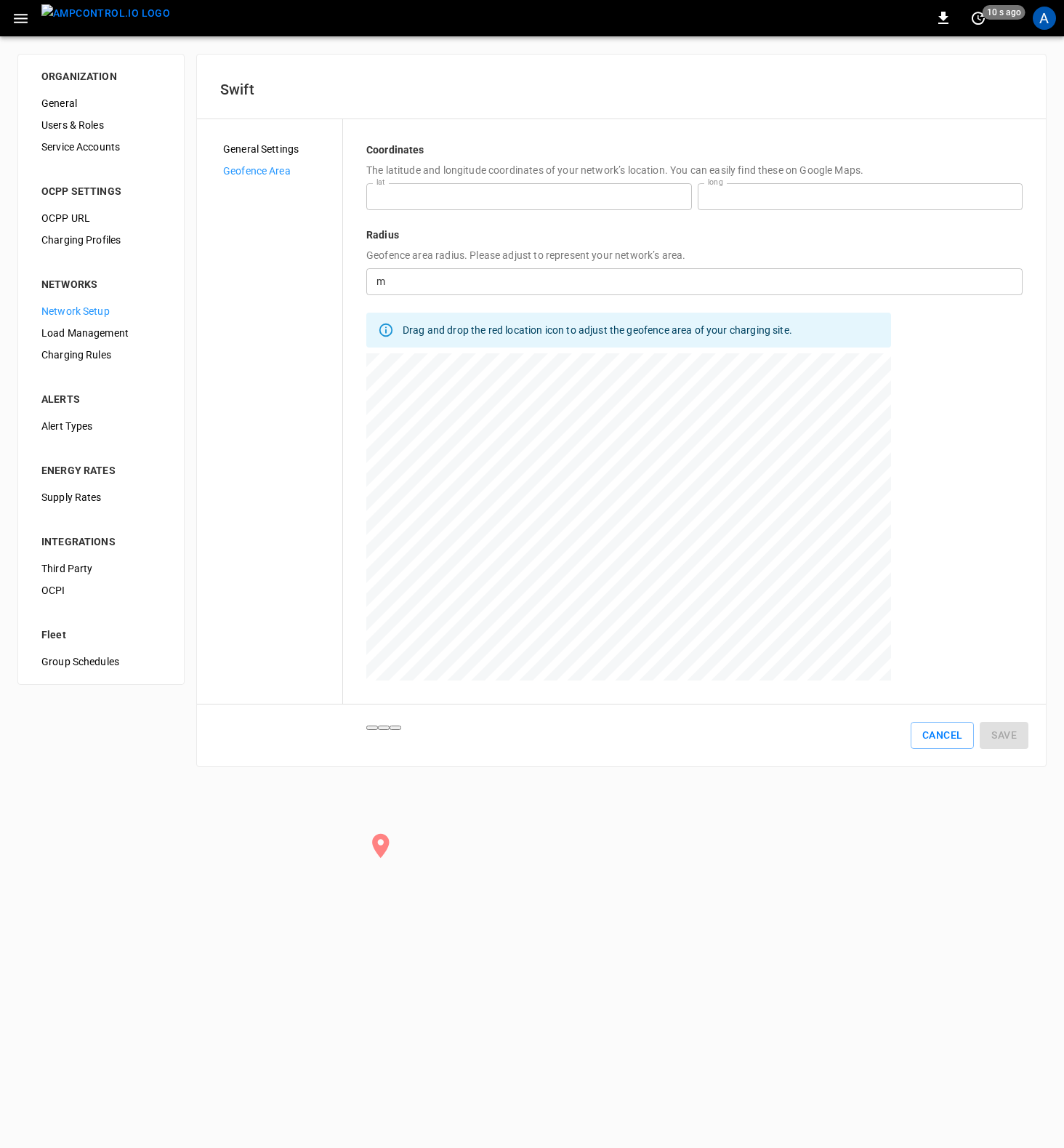
click at [247, 144] on span "General Settings" at bounding box center [277, 149] width 108 height 16
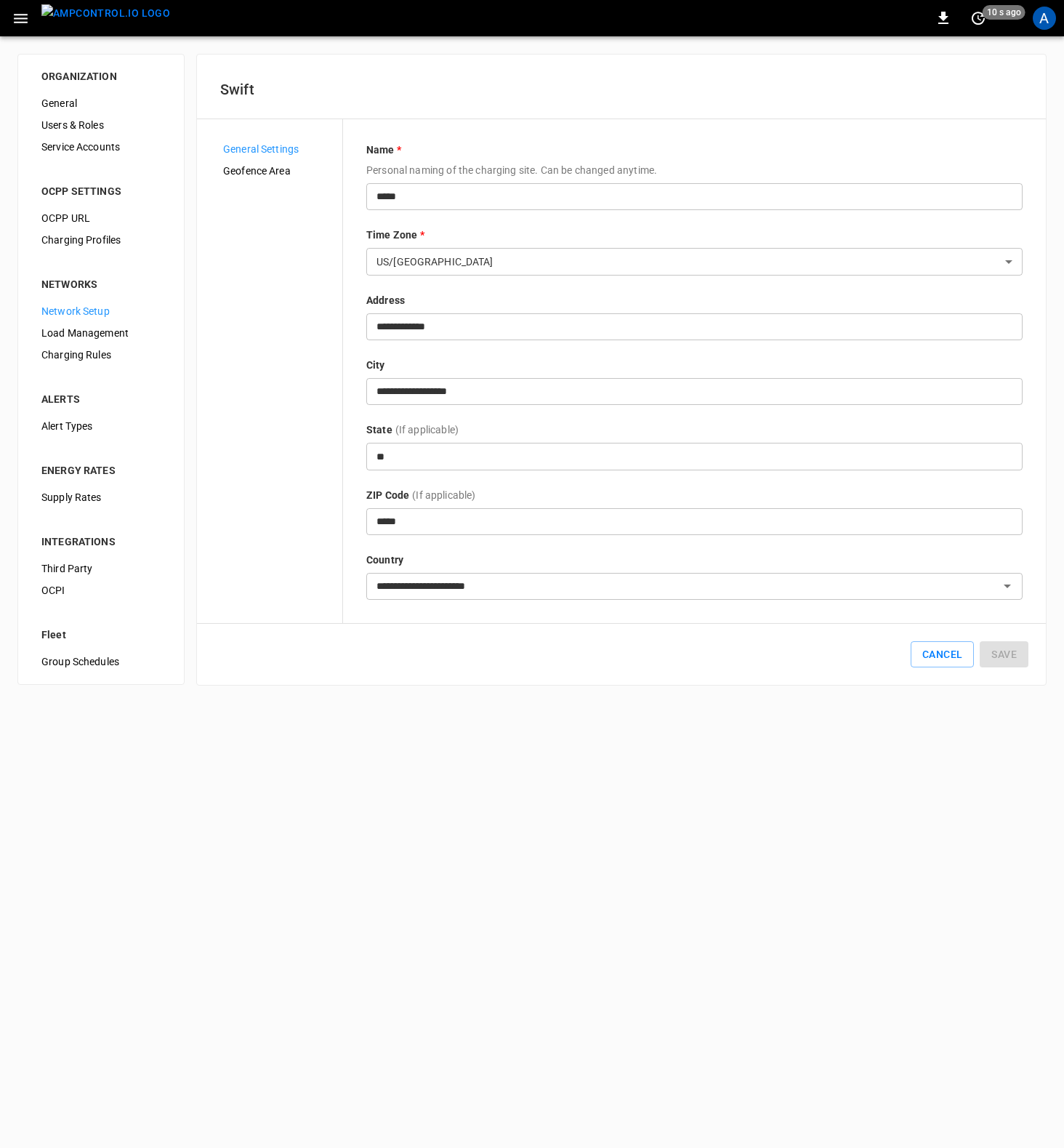
click at [61, 341] on div "Load Management" at bounding box center [101, 333] width 142 height 22
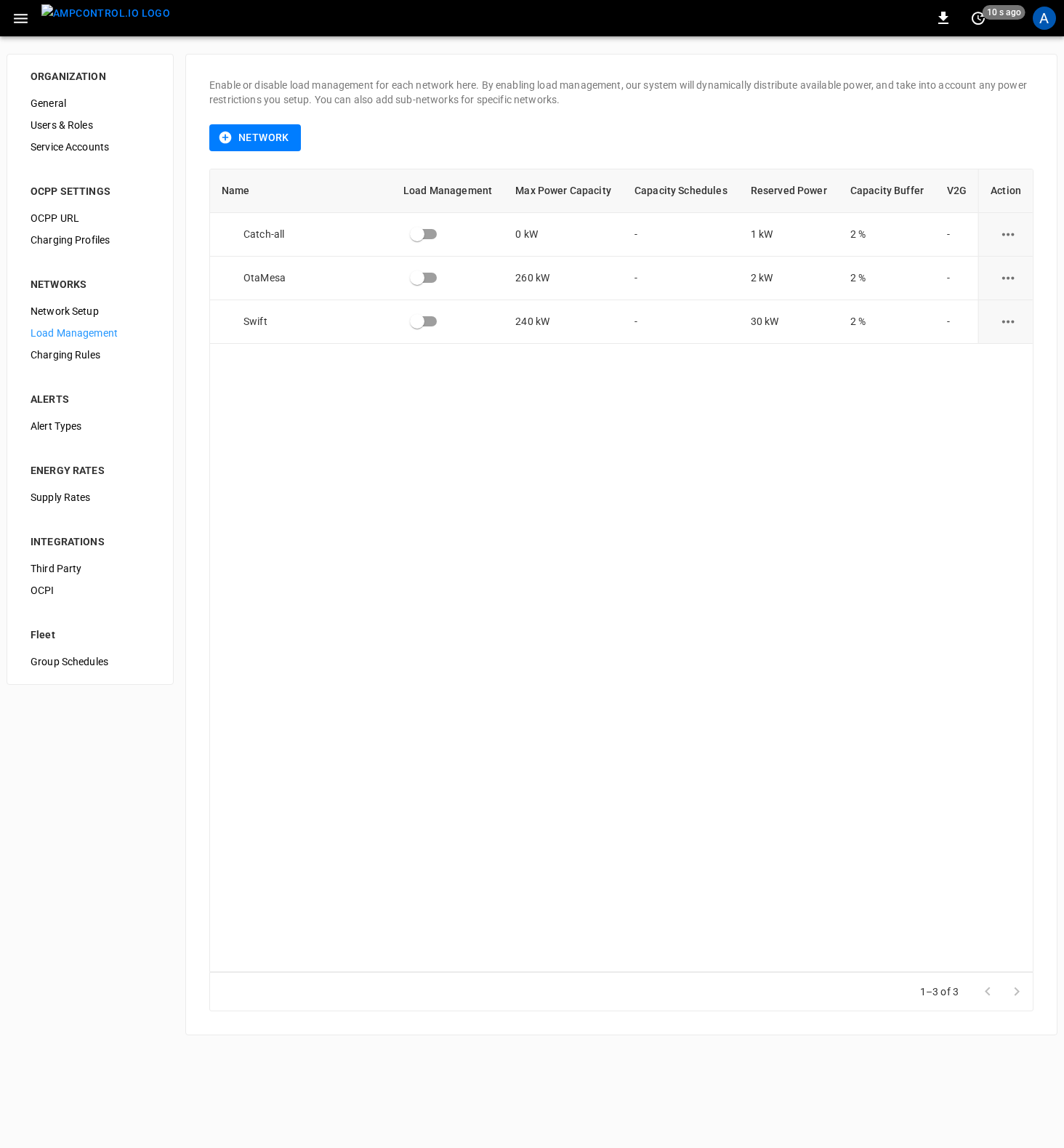
click at [62, 355] on span "Charging Rules" at bounding box center [89, 355] width 119 height 16
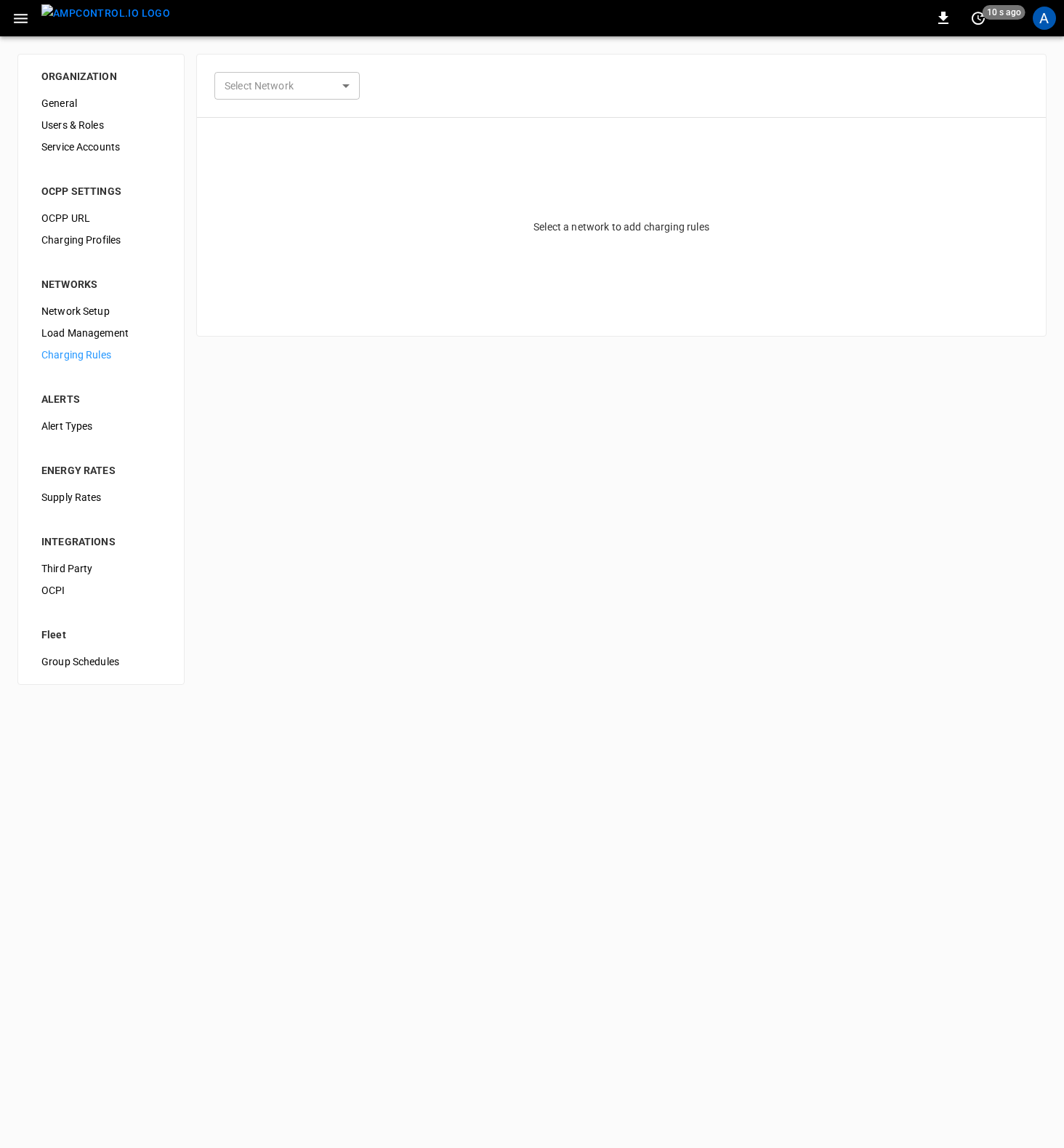
click at [61, 424] on span "Alert Types" at bounding box center [100, 426] width 119 height 16
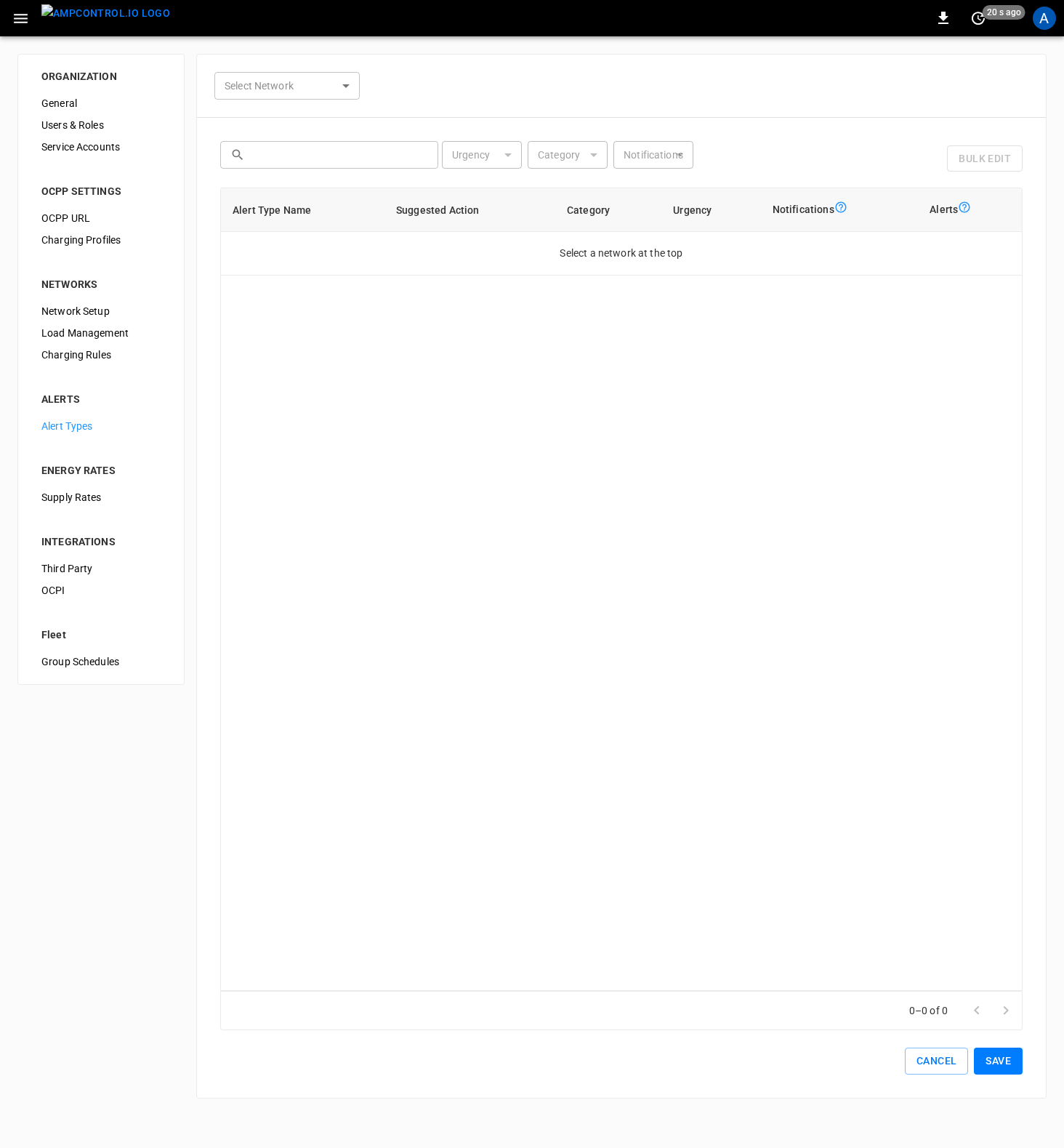
click at [76, 497] on span "Supply Rates" at bounding box center [100, 497] width 119 height 16
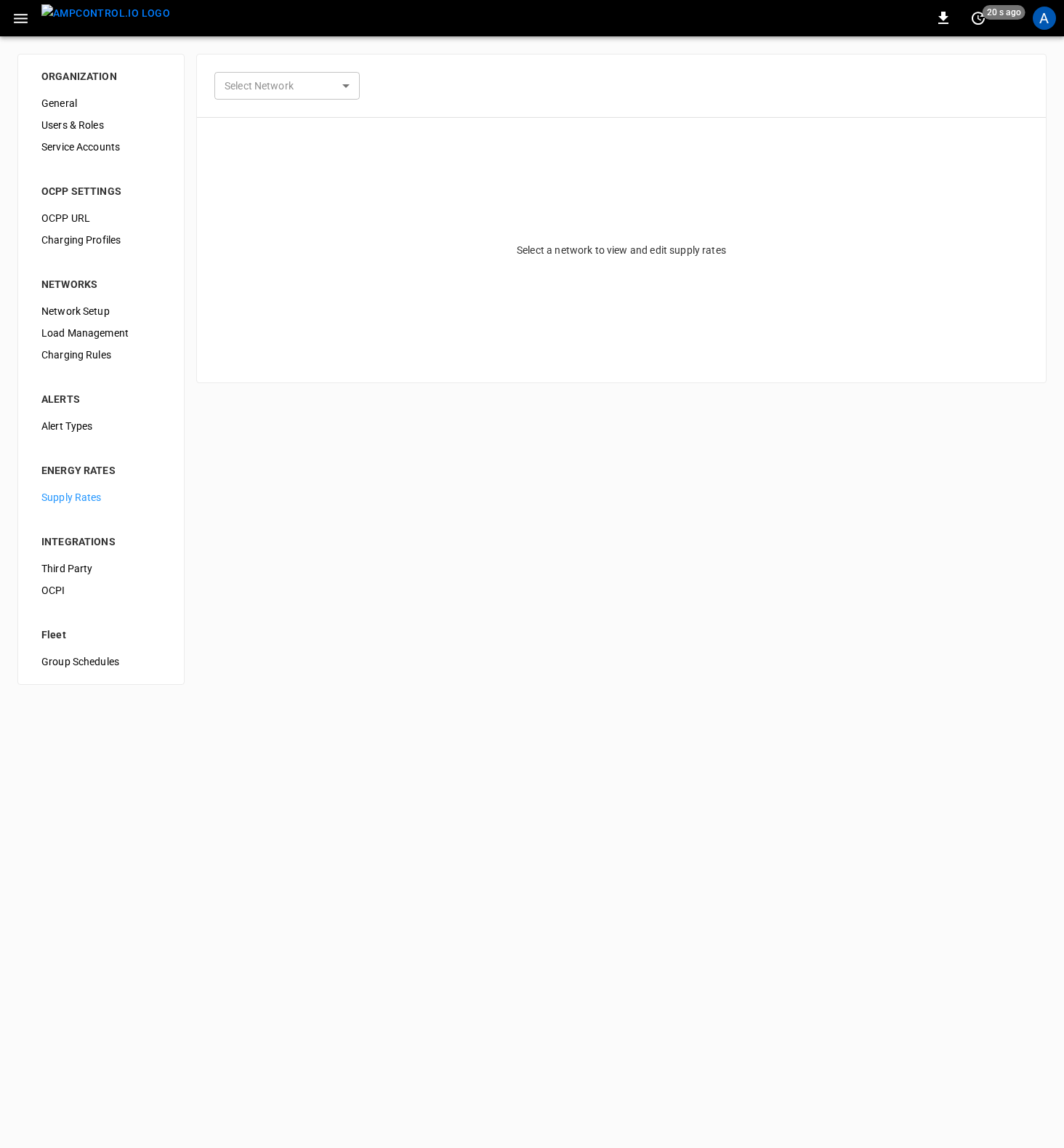
click at [71, 564] on span "Third Party" at bounding box center [100, 568] width 119 height 16
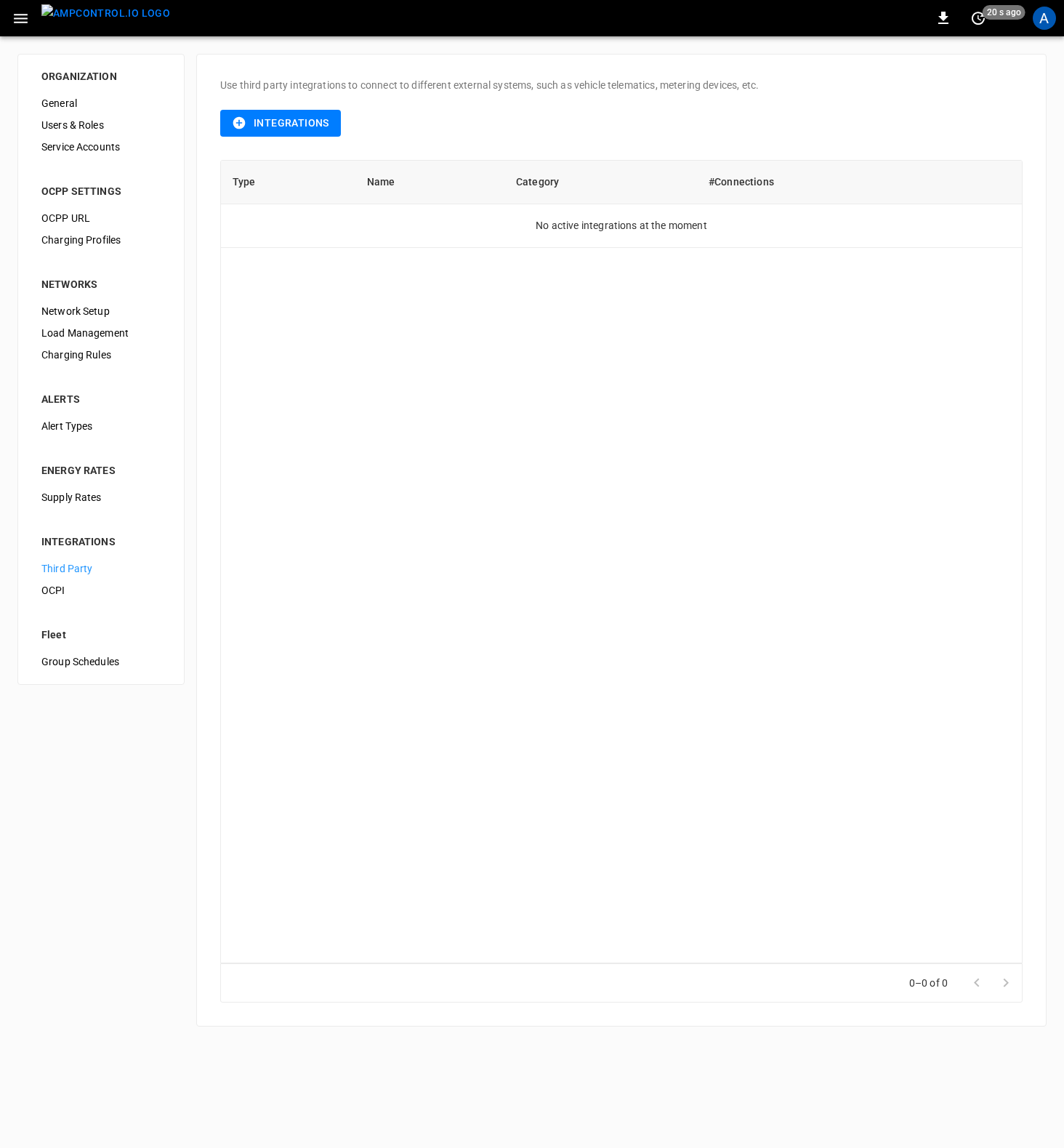
click at [67, 583] on span "OCPI" at bounding box center [100, 590] width 119 height 16
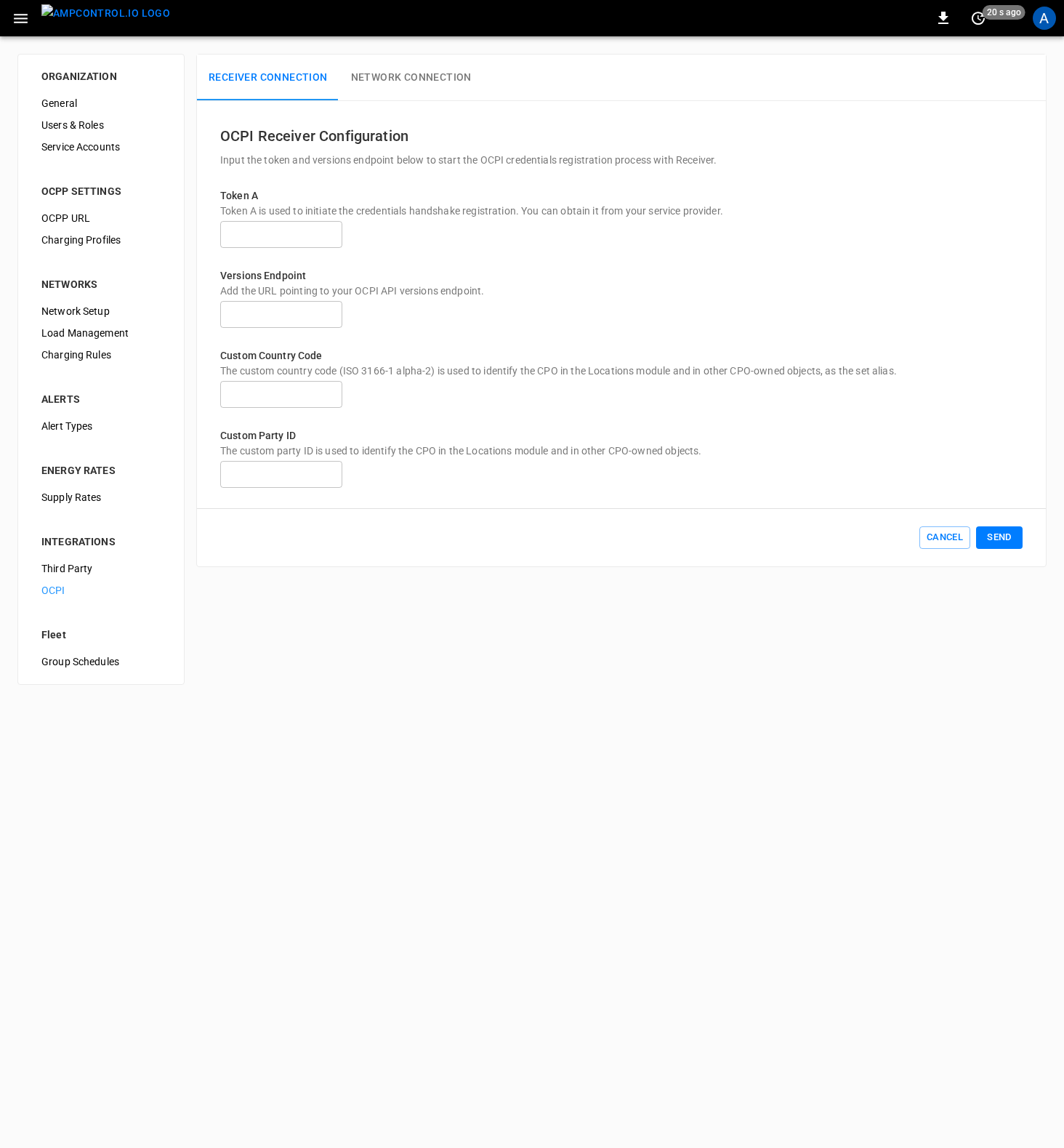
click at [64, 668] on span "Group Schedules" at bounding box center [100, 661] width 119 height 16
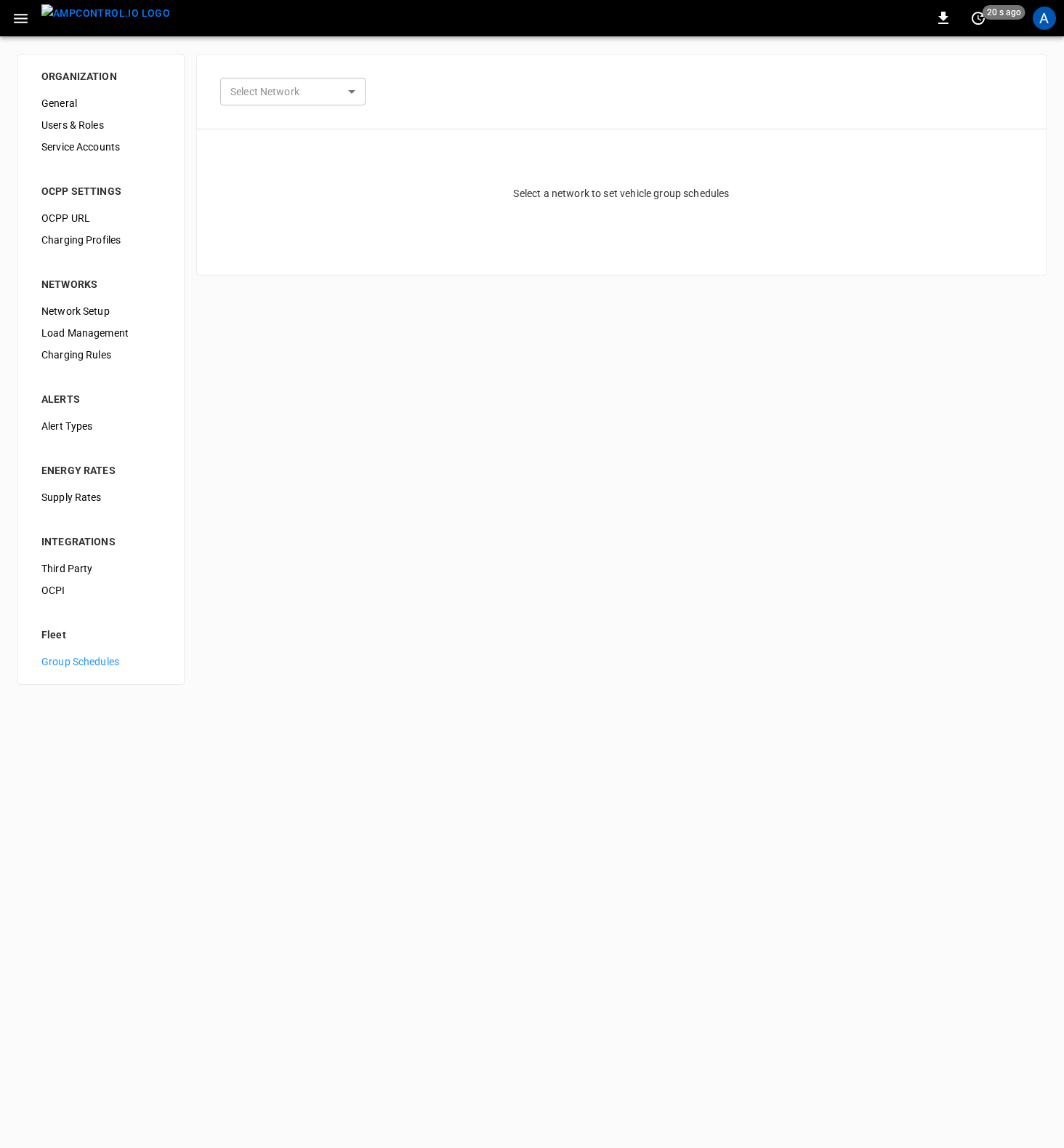
click at [70, 217] on span "OCPP URL" at bounding box center [100, 218] width 119 height 16
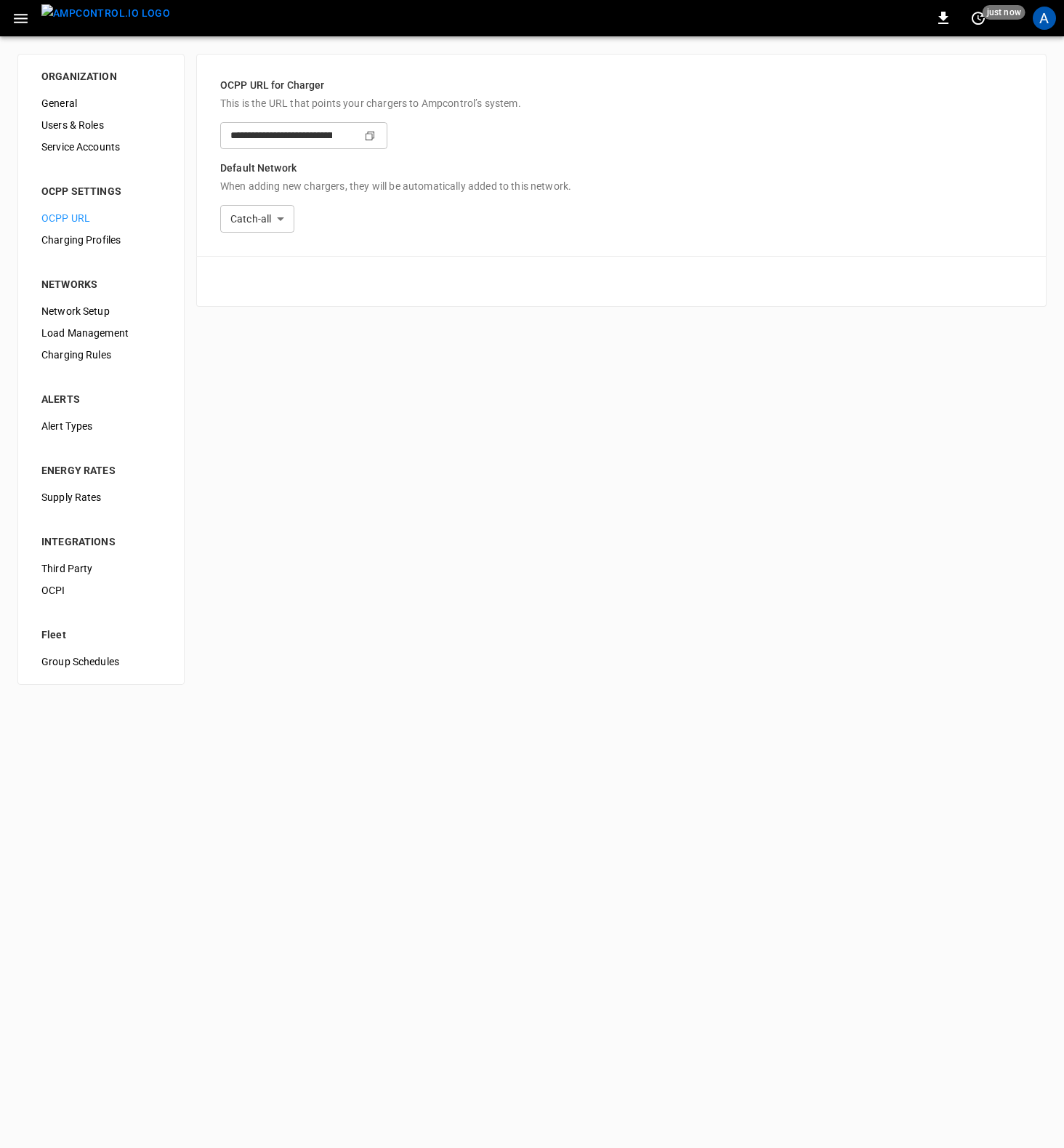
click at [332, 133] on input "**********" at bounding box center [276, 135] width 112 height 26
click at [332, 138] on input "**********" at bounding box center [276, 135] width 112 height 26
click at [376, 134] on icon "Copy" at bounding box center [369, 136] width 12 height 12
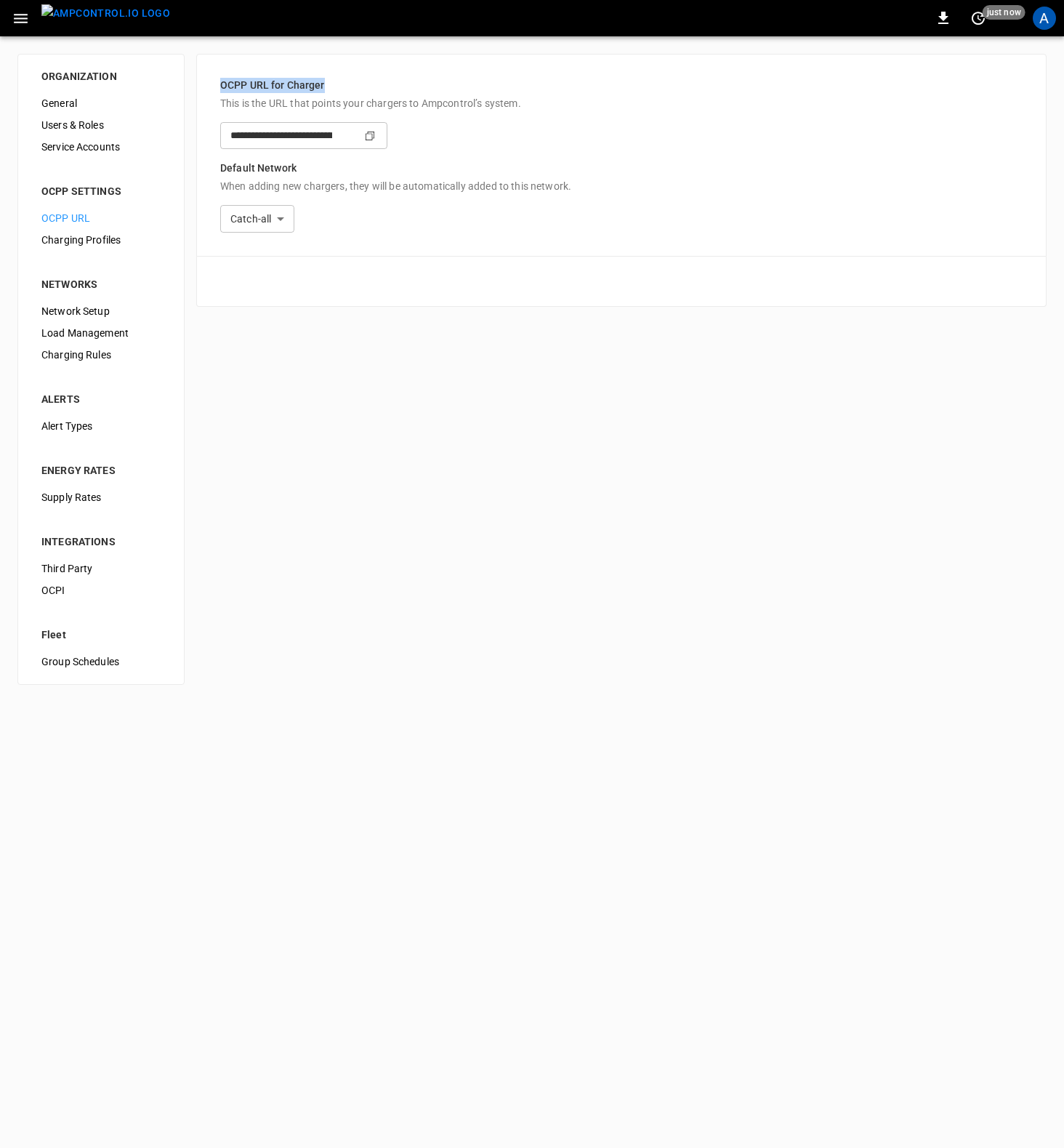
drag, startPoint x: 214, startPoint y: 84, endPoint x: 326, endPoint y: 86, distance: 112.0
click at [326, 86] on div "**********" at bounding box center [621, 155] width 851 height 202
copy p "OCPP URL for Charger"
click at [545, 404] on div "**********" at bounding box center [532, 369] width 1064 height 666
